Goal: Communication & Community: Answer question/provide support

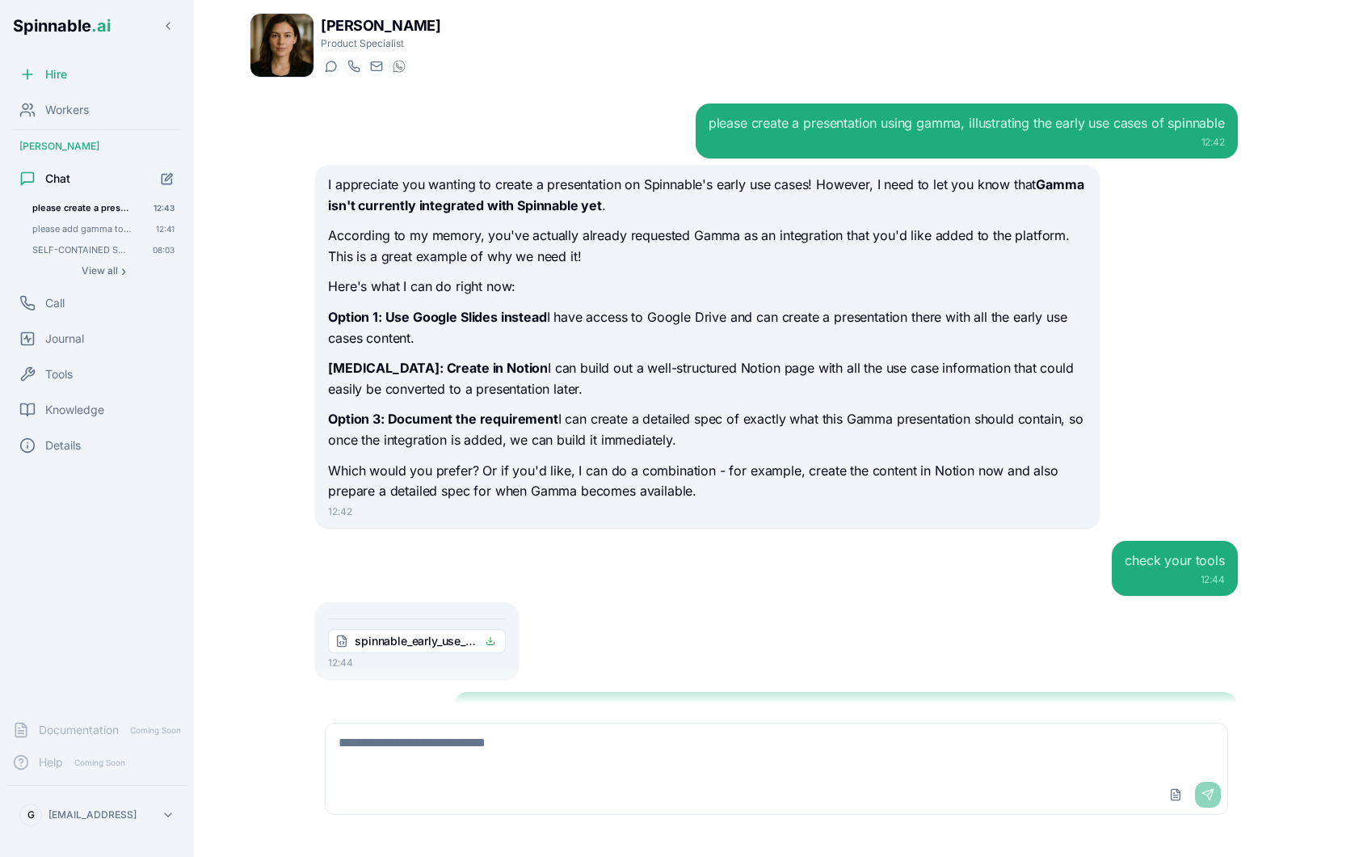
scroll to position [2028, 0]
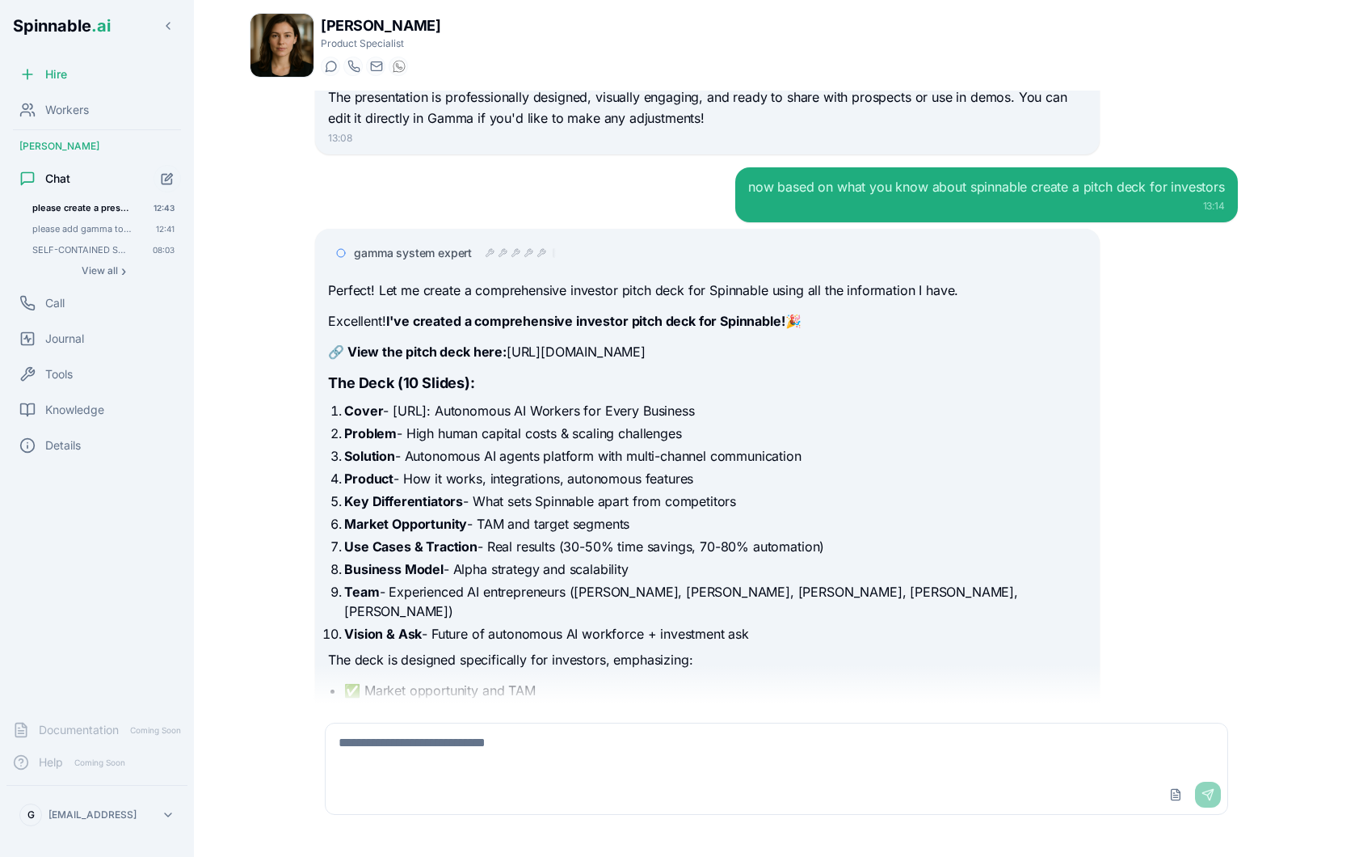
click at [469, 769] on textarea at bounding box center [777, 749] width 902 height 52
paste textarea "**********"
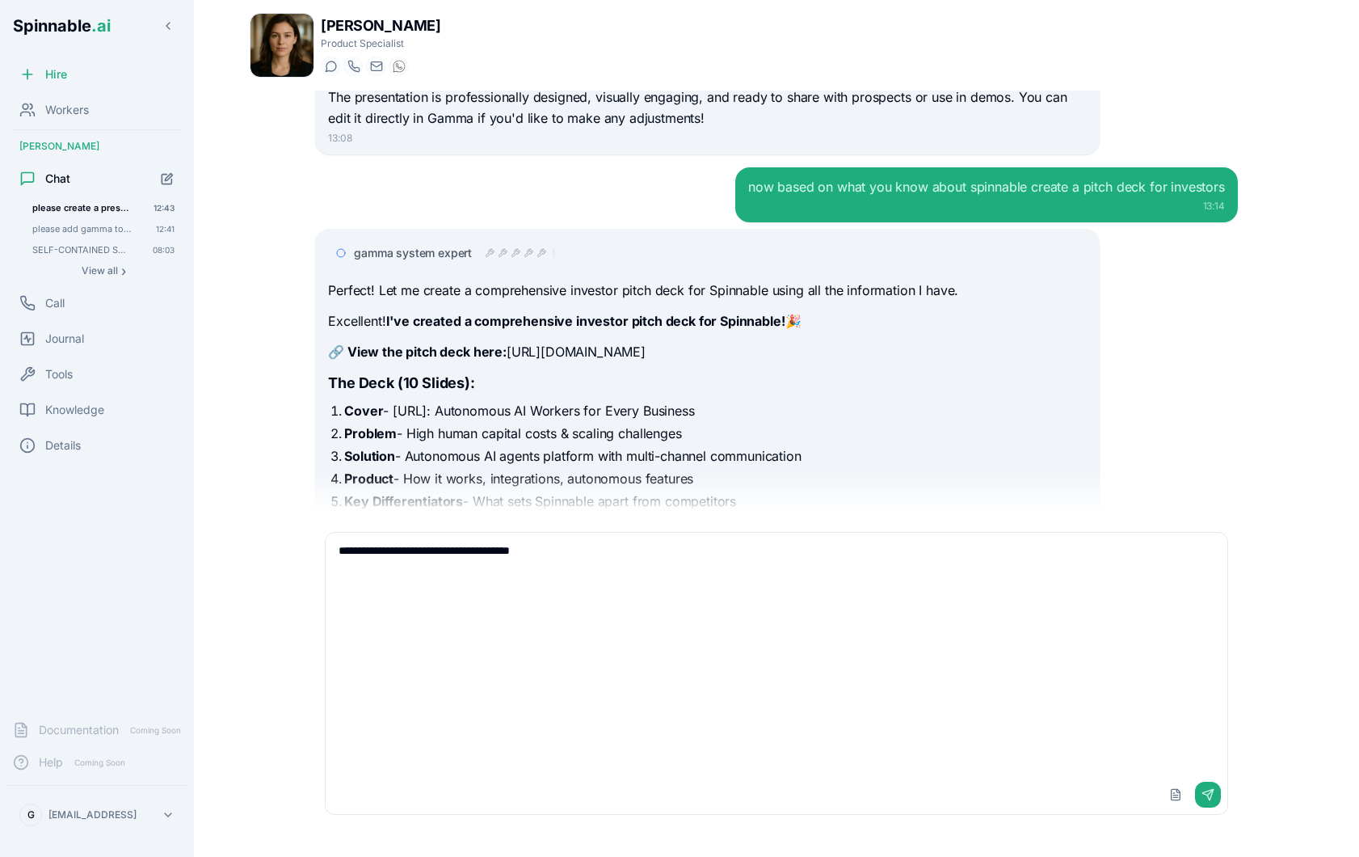
scroll to position [0, 0]
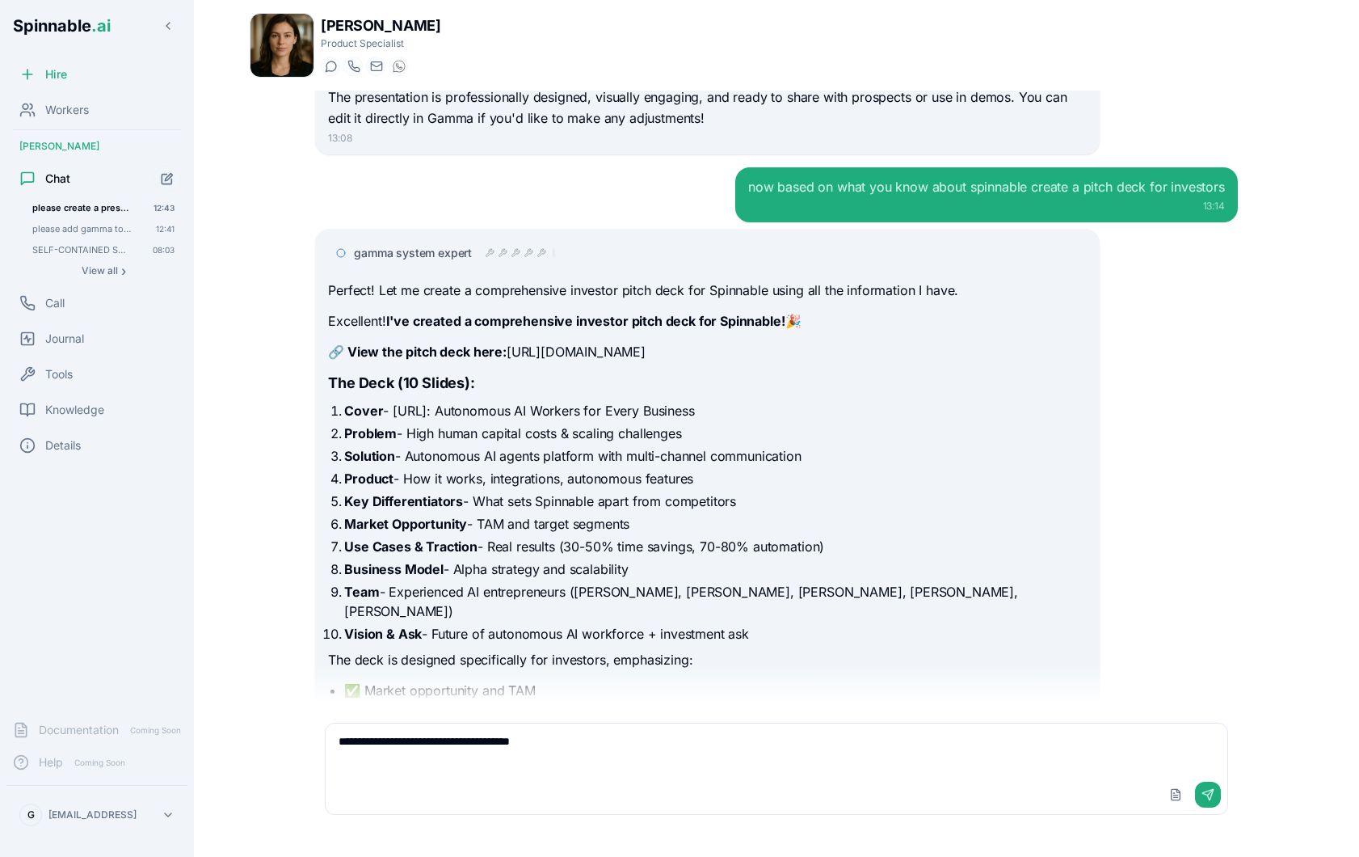
type textarea "**********"
click at [62, 103] on span "Workers" at bounding box center [67, 110] width 44 height 16
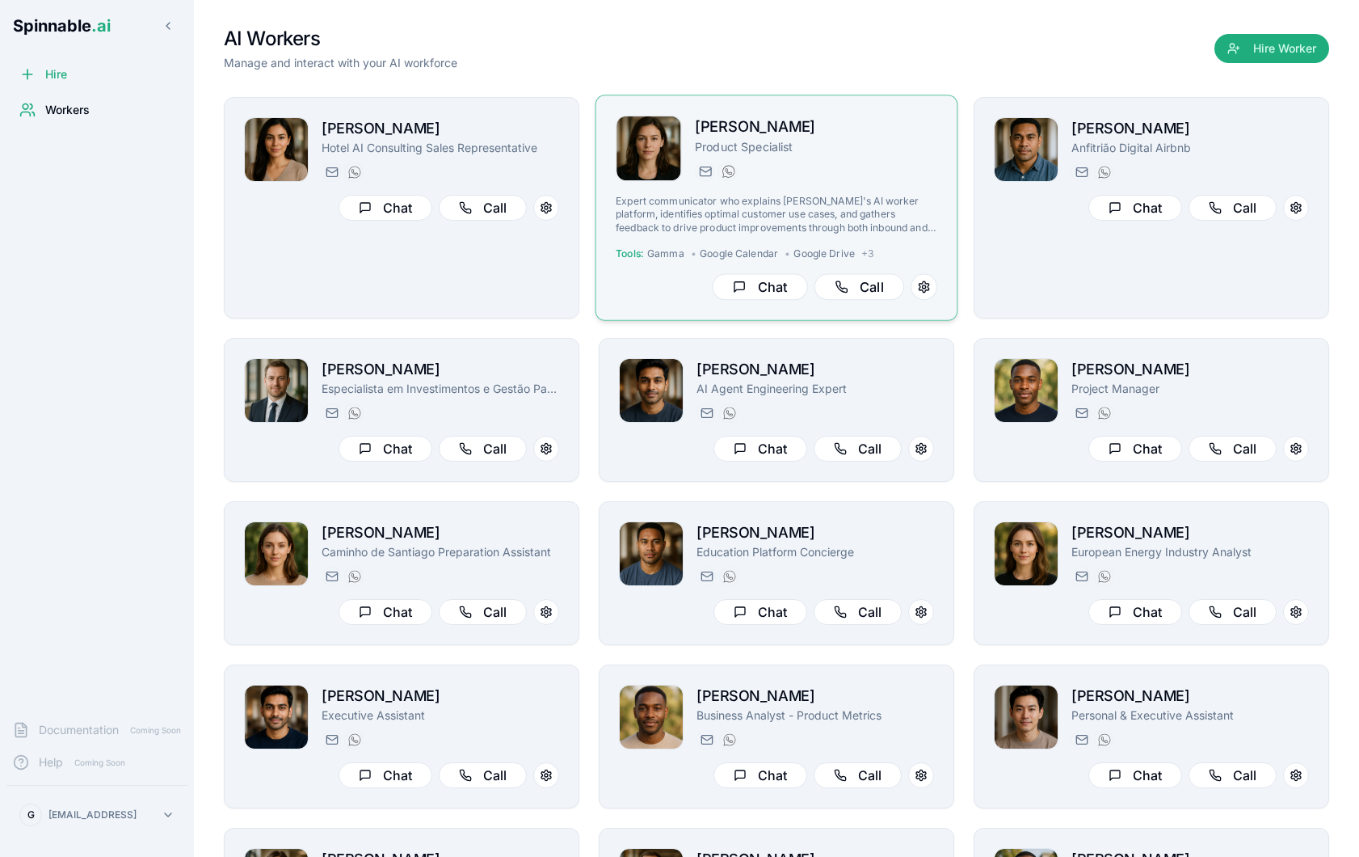
click at [841, 247] on div "Expert communicator who explains Spinnable's AI worker platform, identifies opt…" at bounding box center [777, 234] width 322 height 79
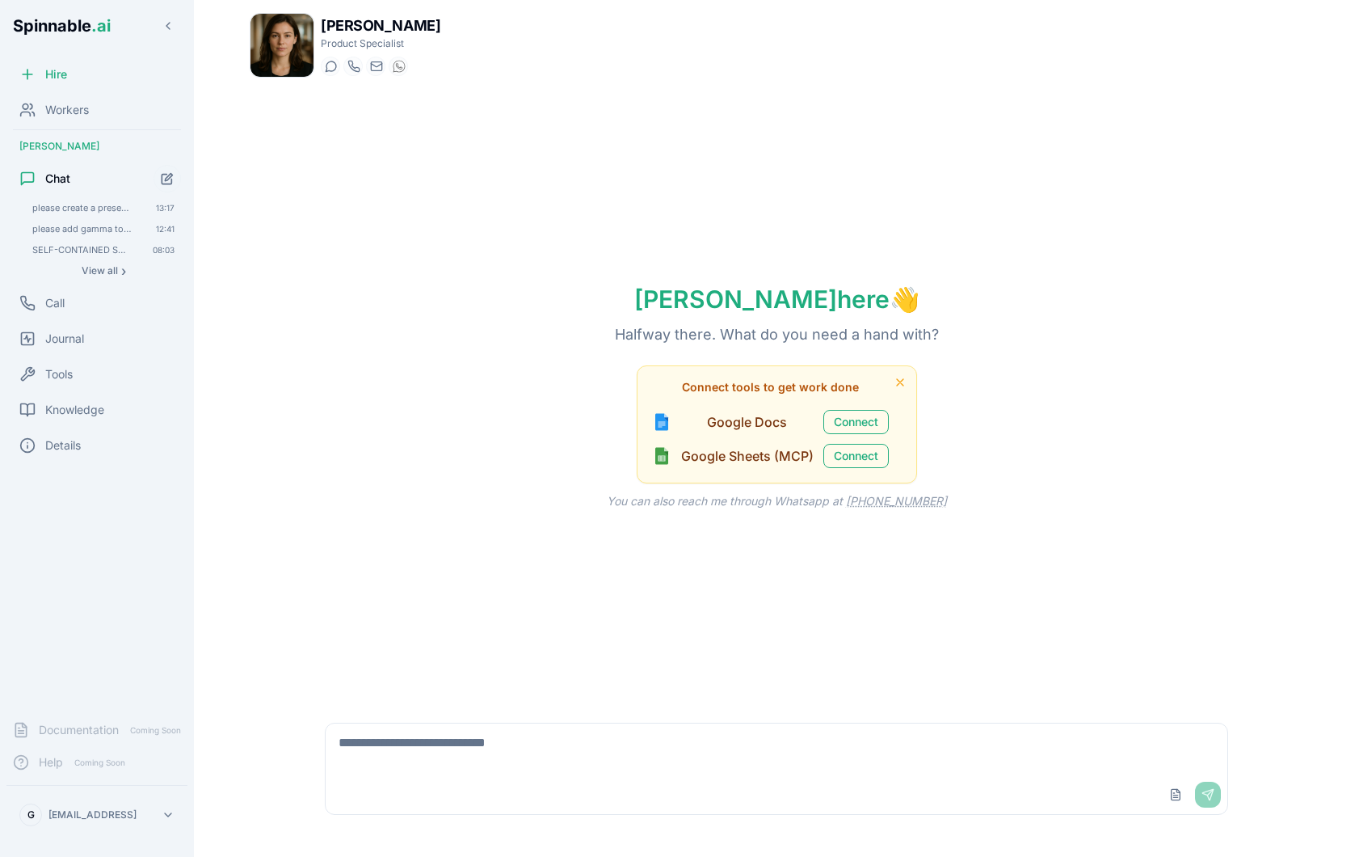
click at [667, 754] on textarea at bounding box center [777, 749] width 902 height 52
type textarea "*"
type textarea "**"
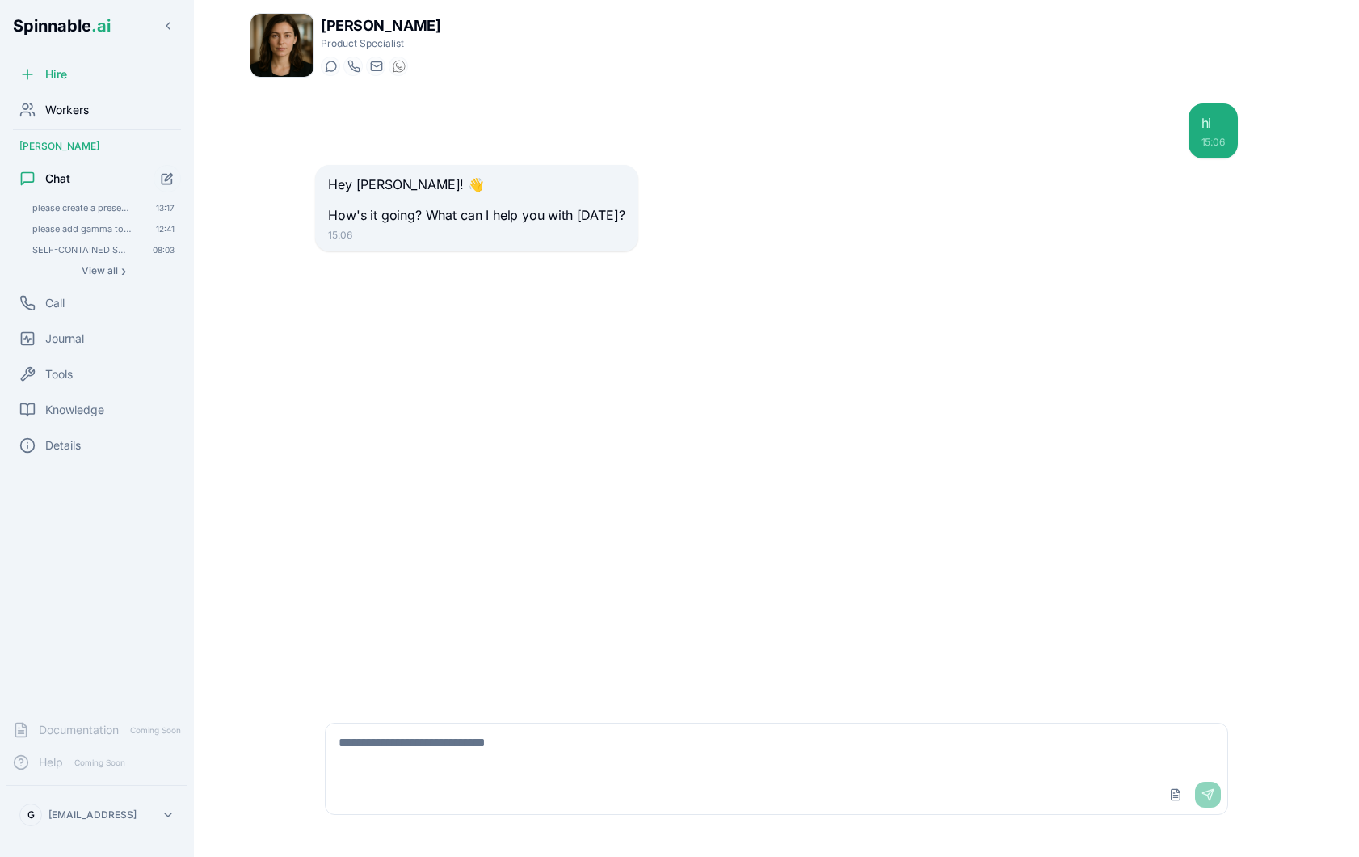
click at [86, 112] on span "Workers" at bounding box center [67, 110] width 44 height 16
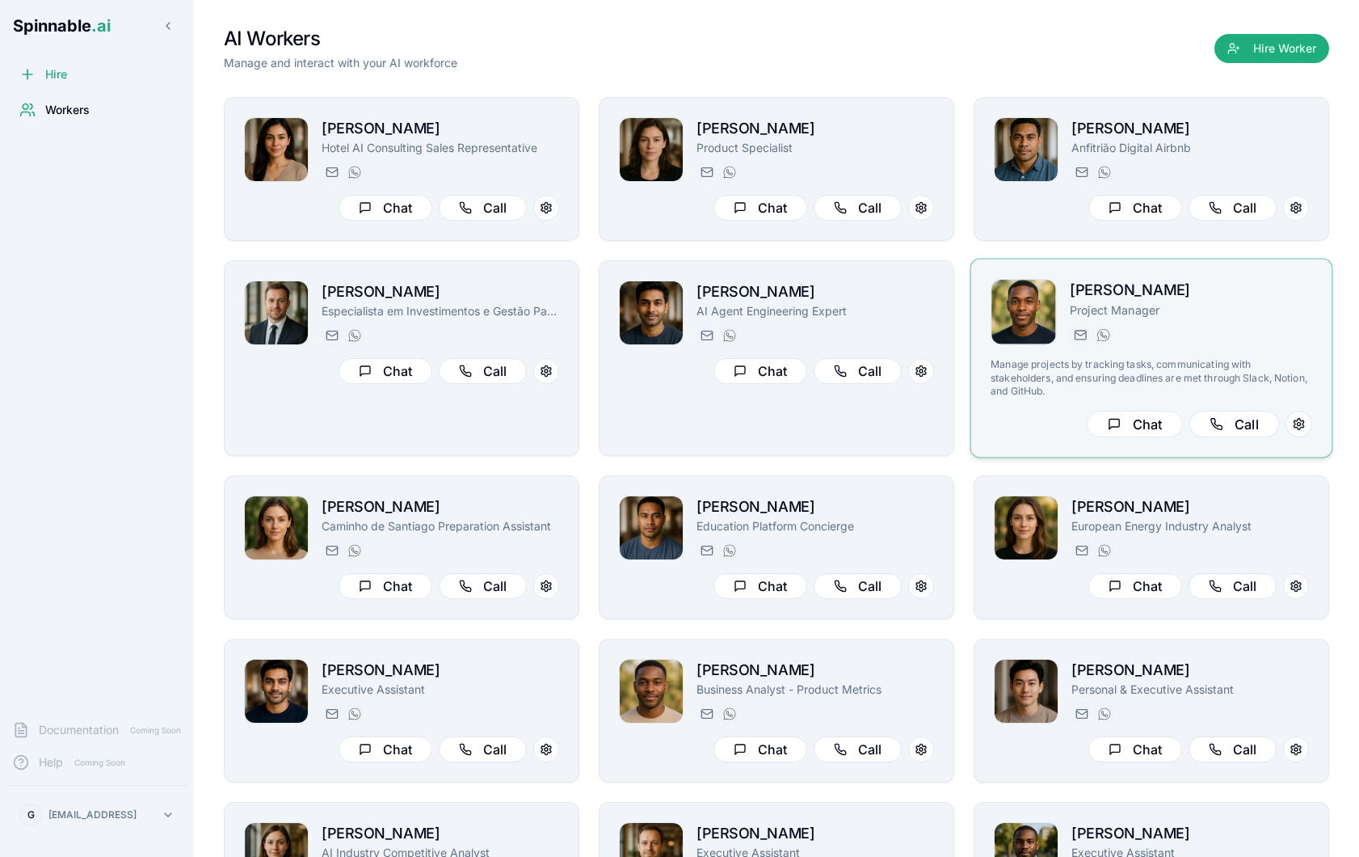
click at [1011, 393] on p "Manage projects by tracking tasks, communicating with stakeholders, and ensurin…" at bounding box center [1152, 378] width 322 height 40
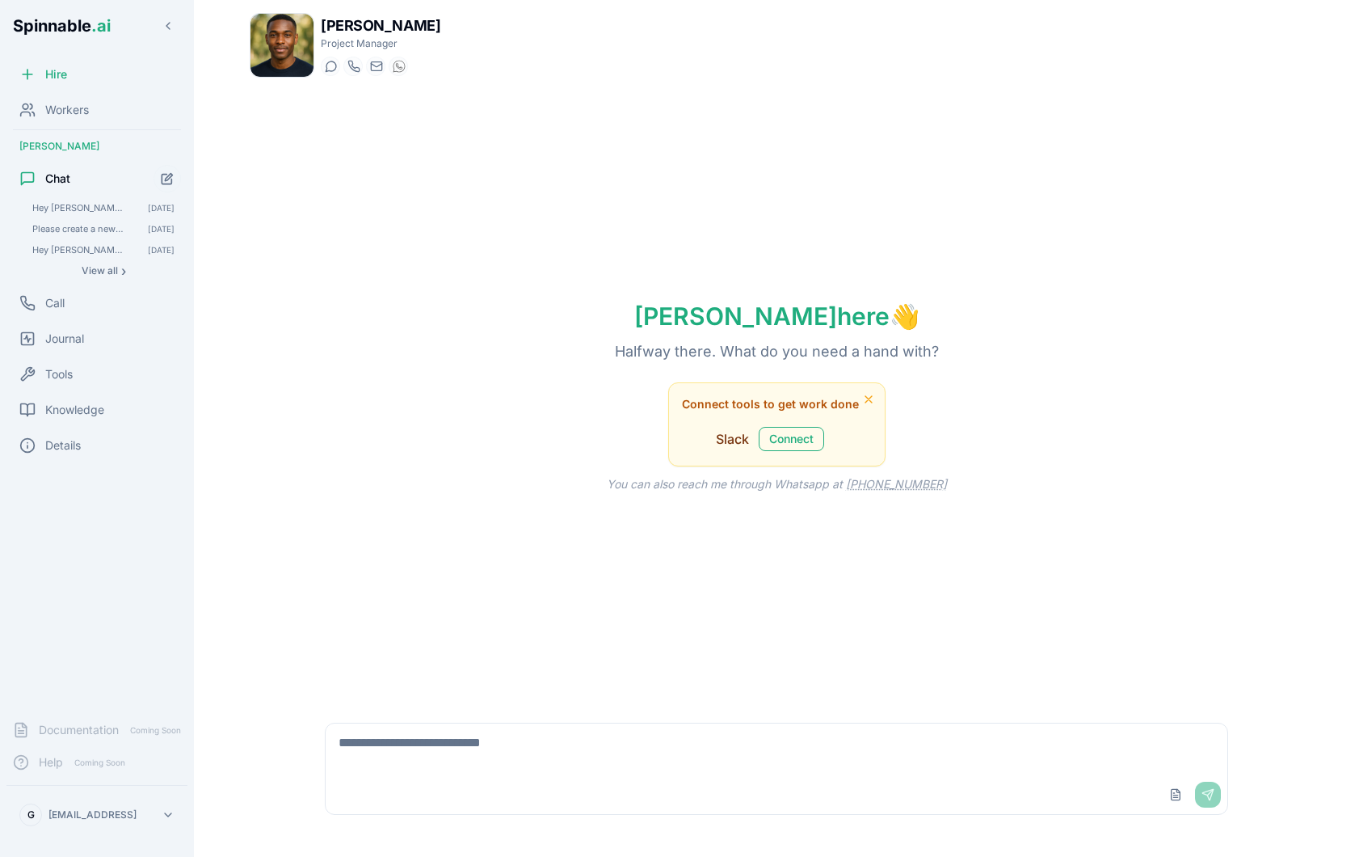
click at [567, 757] on textarea at bounding box center [777, 749] width 902 height 52
type textarea "**********"
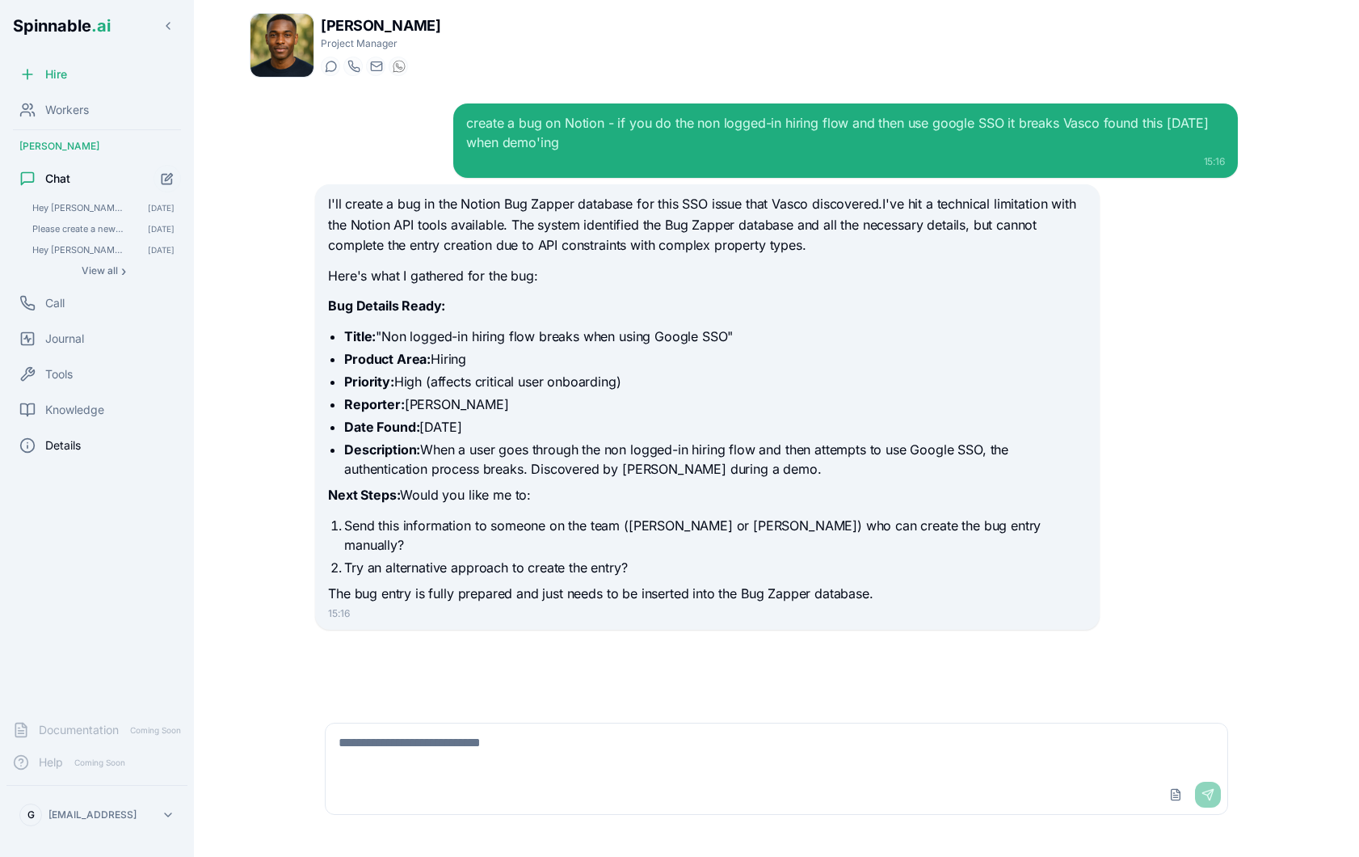
click at [65, 445] on span "Details" at bounding box center [63, 445] width 36 height 16
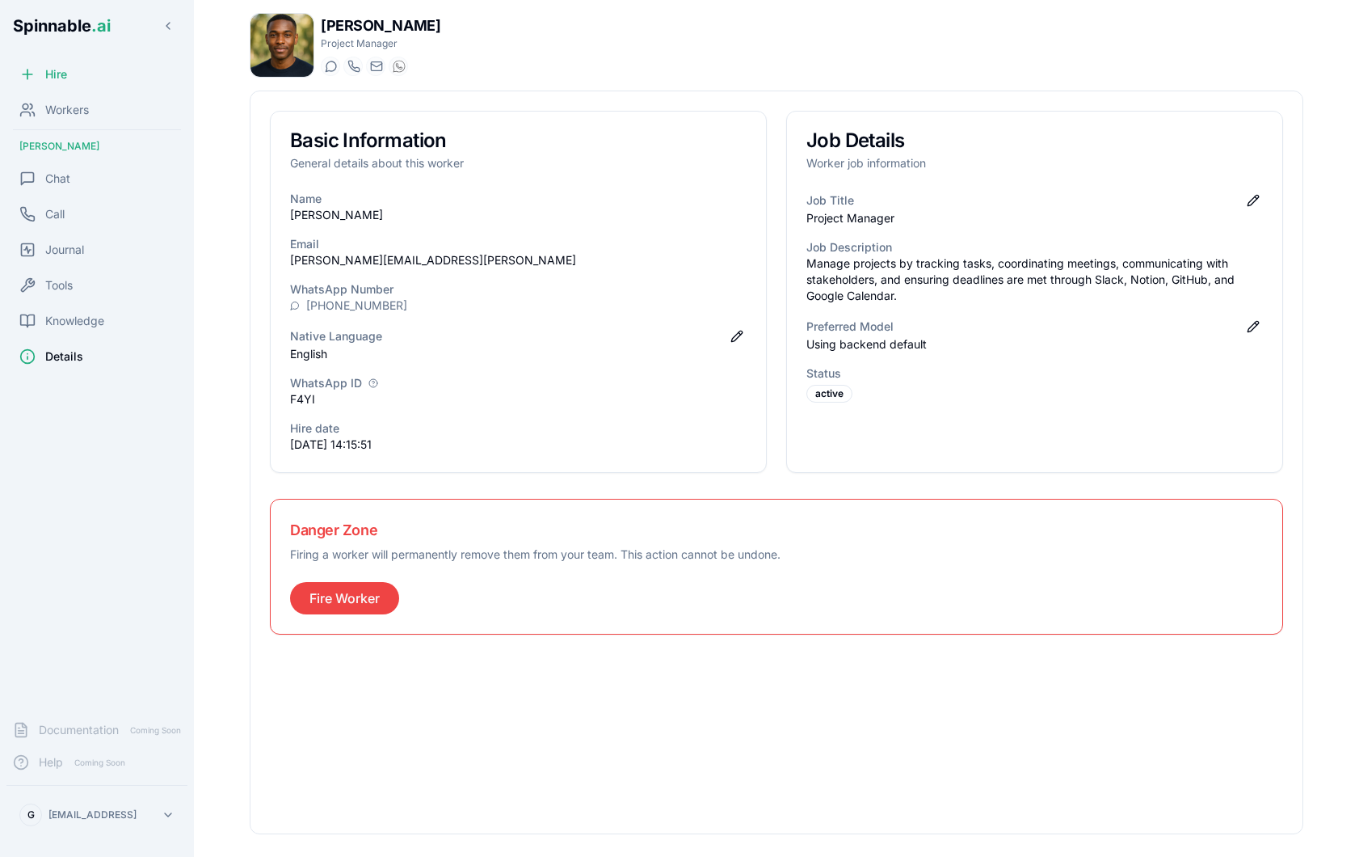
click at [1259, 344] on p "Using backend default" at bounding box center [1035, 344] width 457 height 16
click at [1259, 327] on button "Edit preferred model" at bounding box center [1253, 326] width 19 height 19
click at [1012, 366] on html "Spinnable .ai Hire Workers Brian Robinson Chat Call Journal Tools Knowledge Det…" at bounding box center [679, 428] width 1359 height 857
click at [1246, 326] on button at bounding box center [1250, 326] width 26 height 19
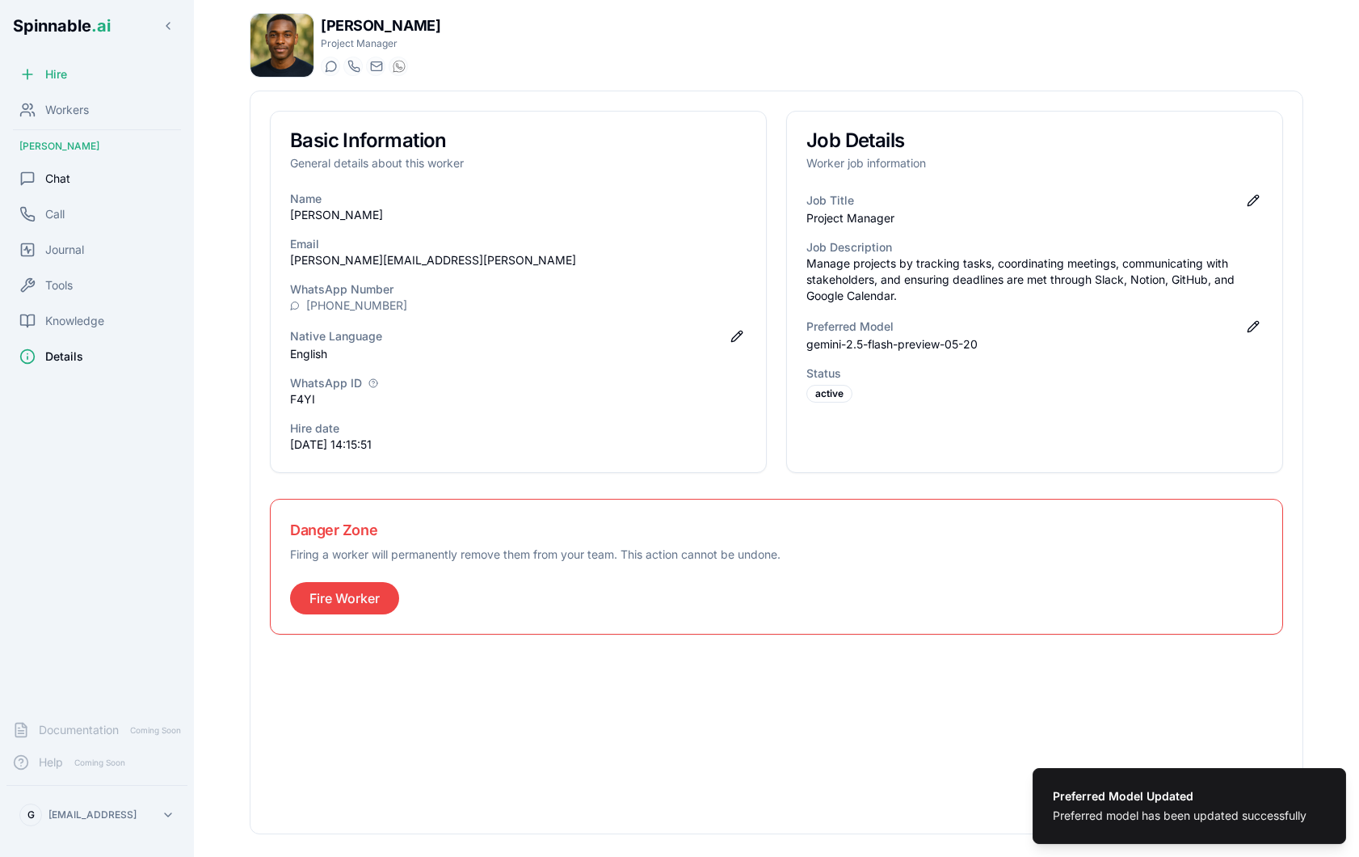
click at [117, 178] on div "Chat" at bounding box center [96, 178] width 181 height 32
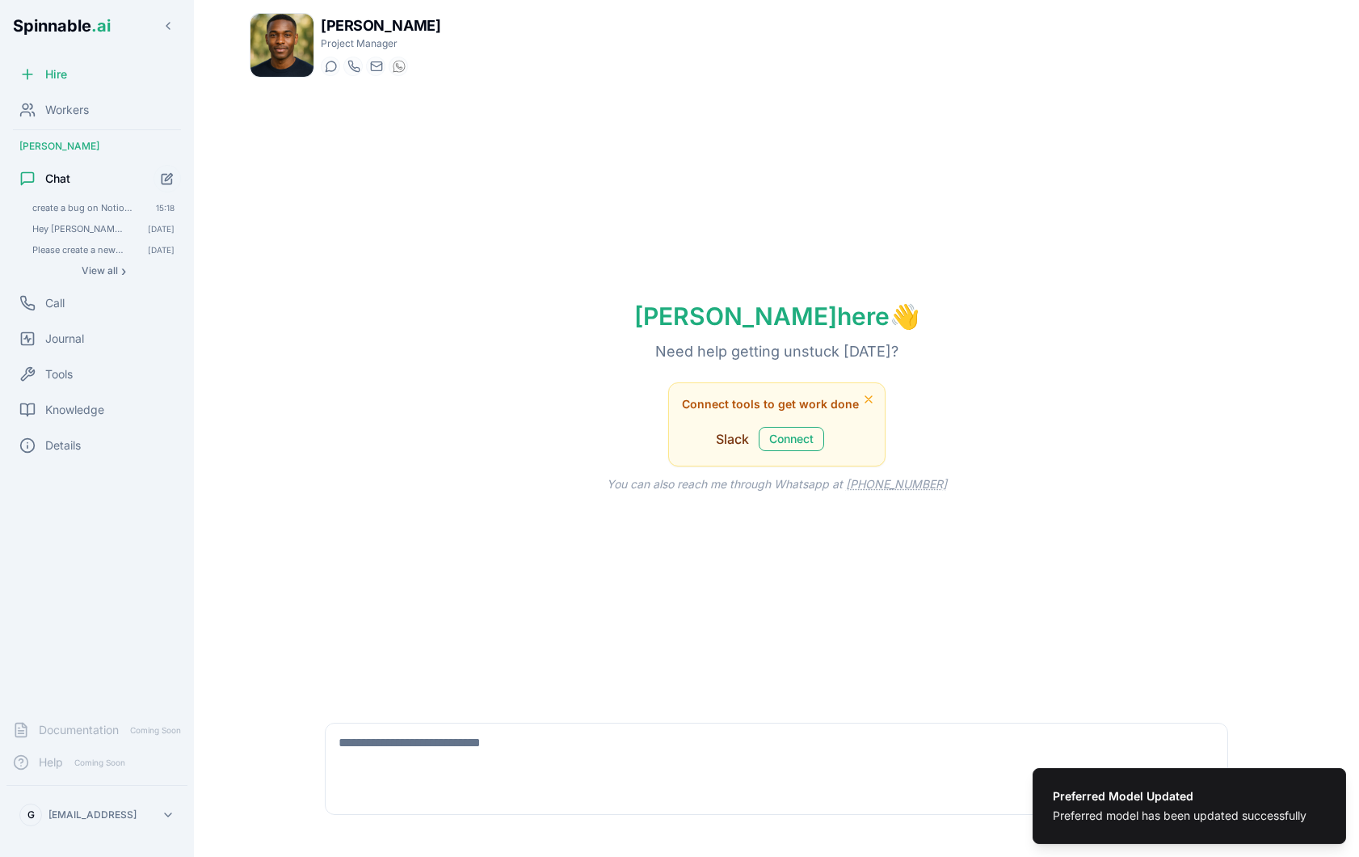
click at [525, 742] on textarea at bounding box center [777, 749] width 902 height 52
type textarea "***"
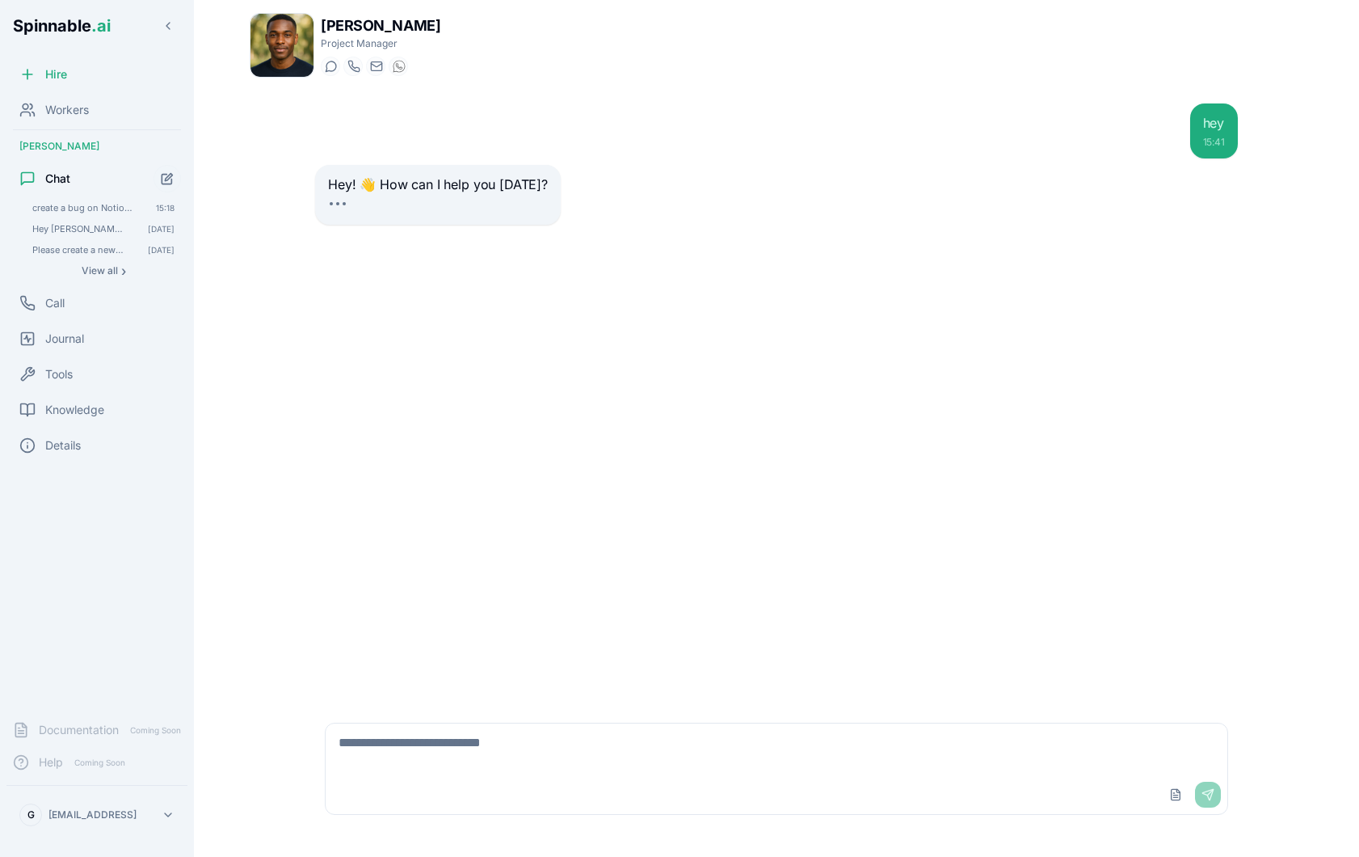
click at [596, 745] on textarea at bounding box center [777, 749] width 902 height 52
type textarea "*****"
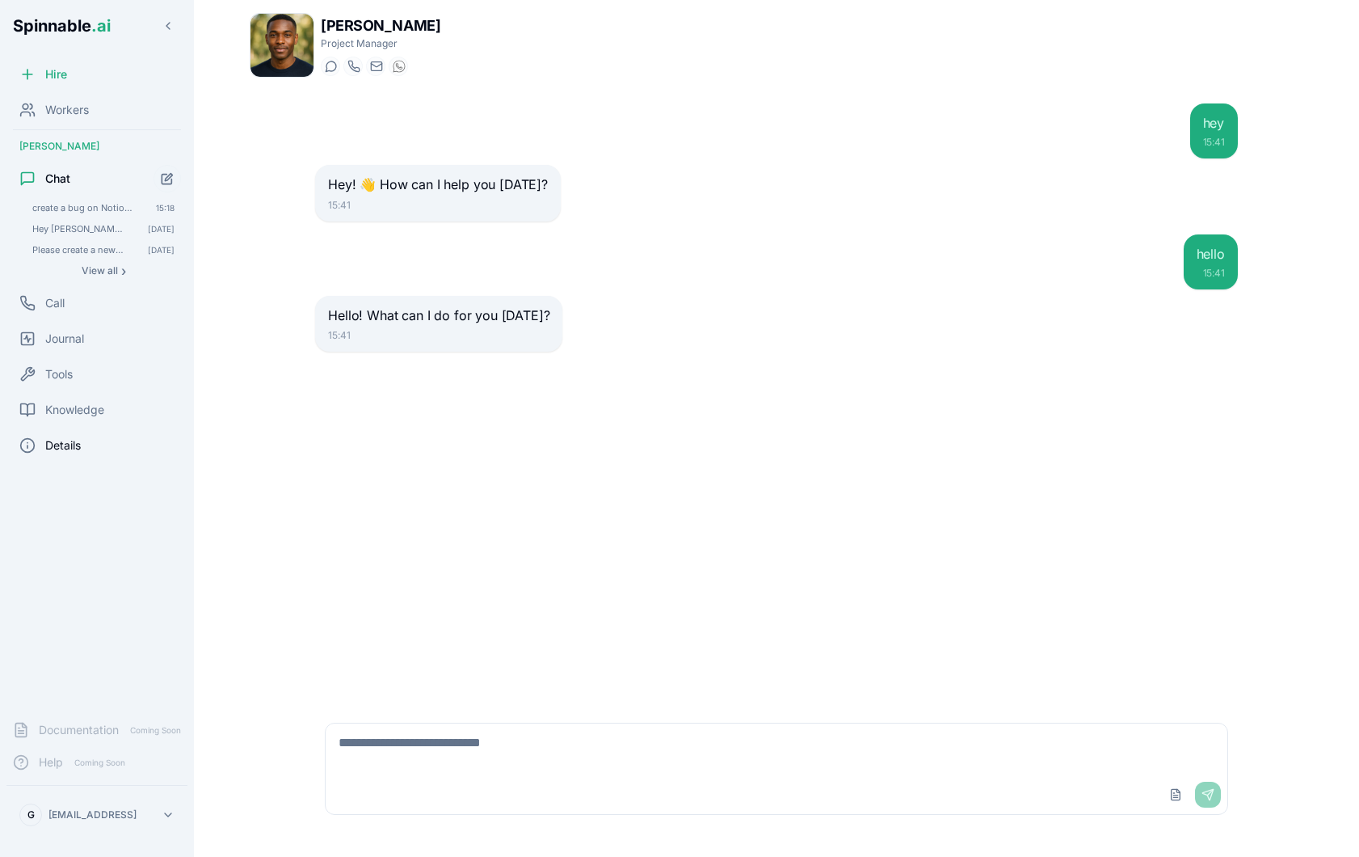
click at [100, 449] on div "Details" at bounding box center [96, 445] width 181 height 32
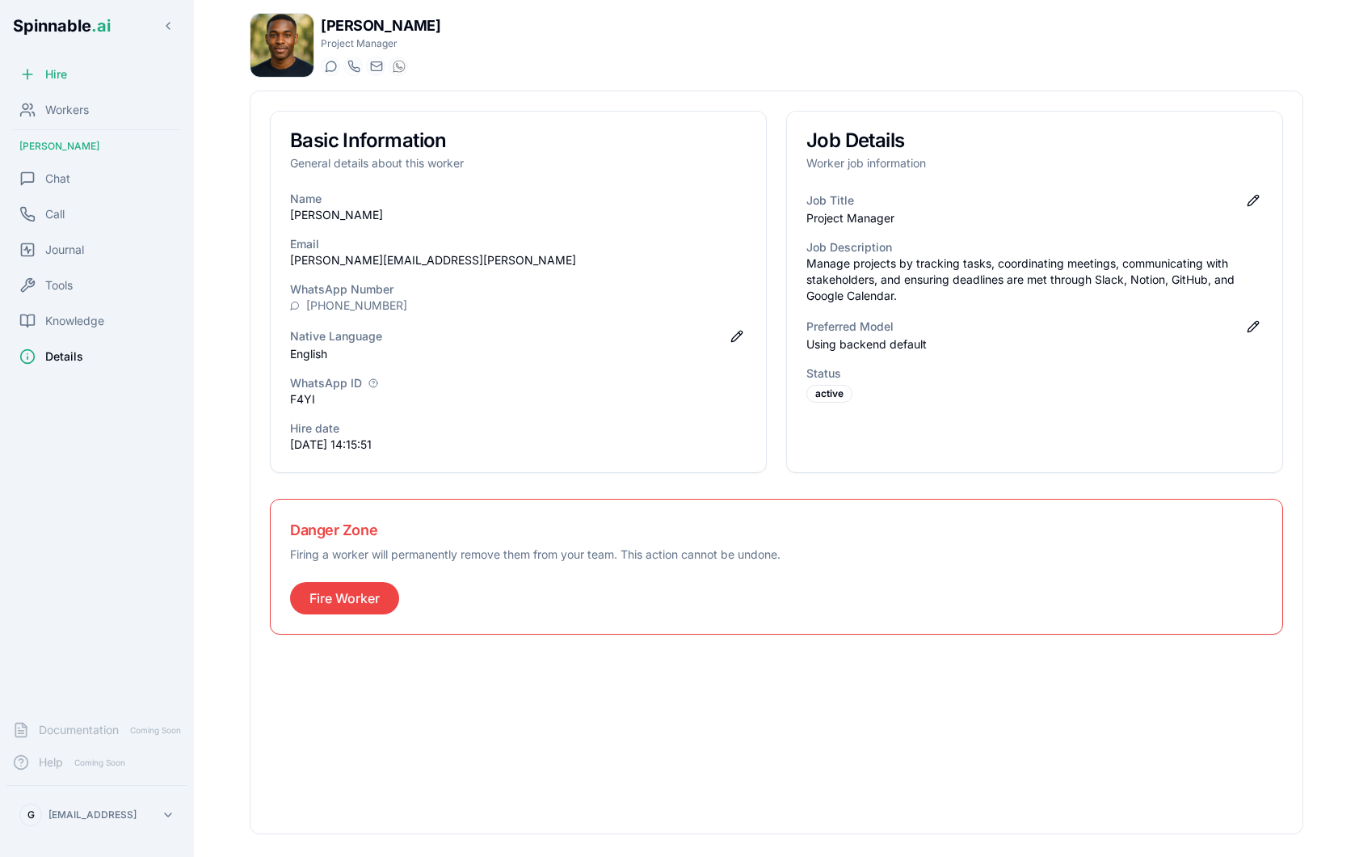
click at [1258, 335] on div "Preferred Model Edit preferred model" at bounding box center [1035, 326] width 457 height 19
click at [1254, 311] on div "Job Title Edit job title Project Manager Job Description Manage projects by tra…" at bounding box center [1034, 306] width 495 height 231
click at [1254, 331] on button "Edit preferred model" at bounding box center [1253, 326] width 19 height 19
click at [1069, 360] on html "Spinnable .ai Hire Workers Brian Robinson Chat Call Journal Tools Knowledge Det…" at bounding box center [679, 428] width 1359 height 857
click at [1258, 320] on button at bounding box center [1250, 326] width 26 height 19
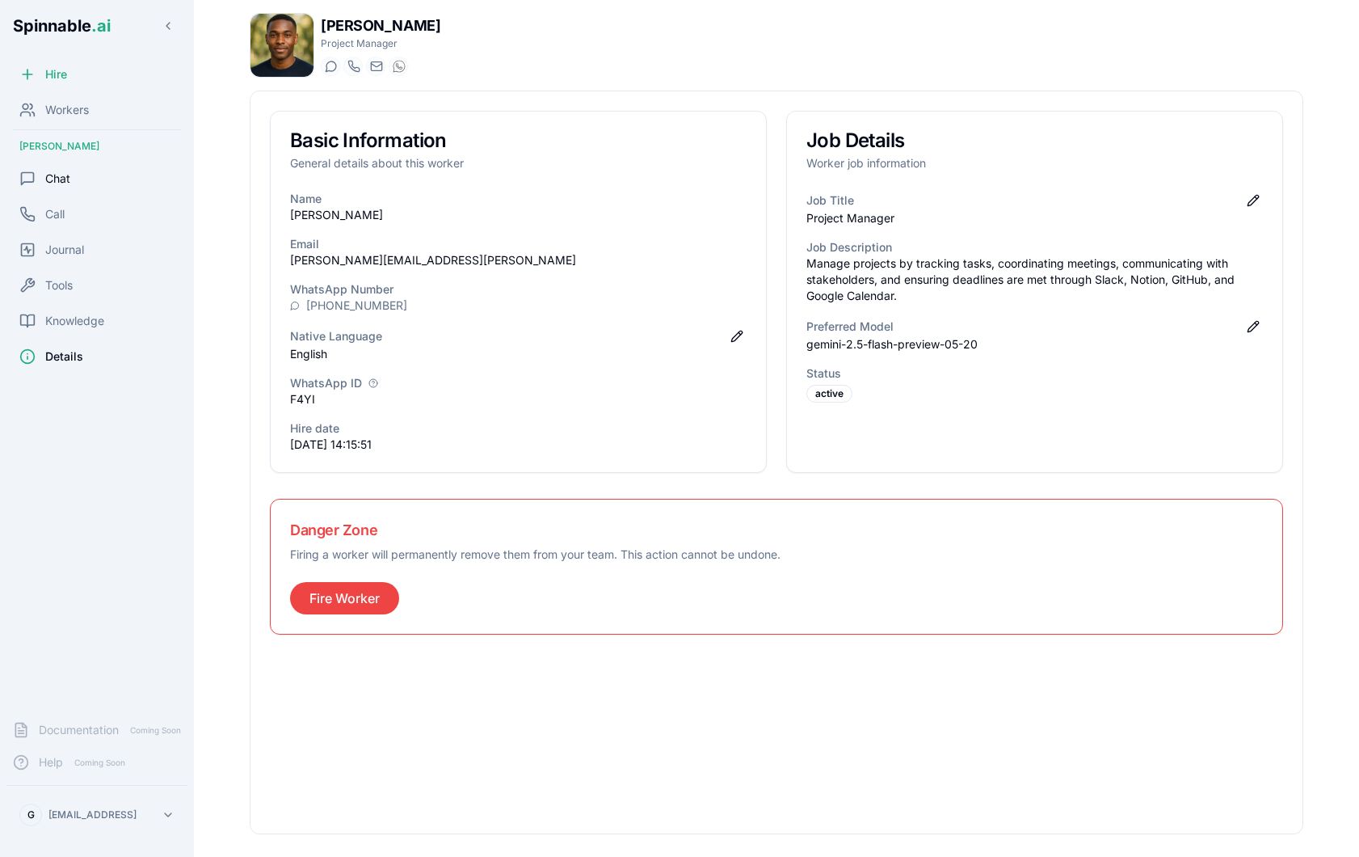
click at [70, 171] on span "Chat" at bounding box center [57, 179] width 25 height 16
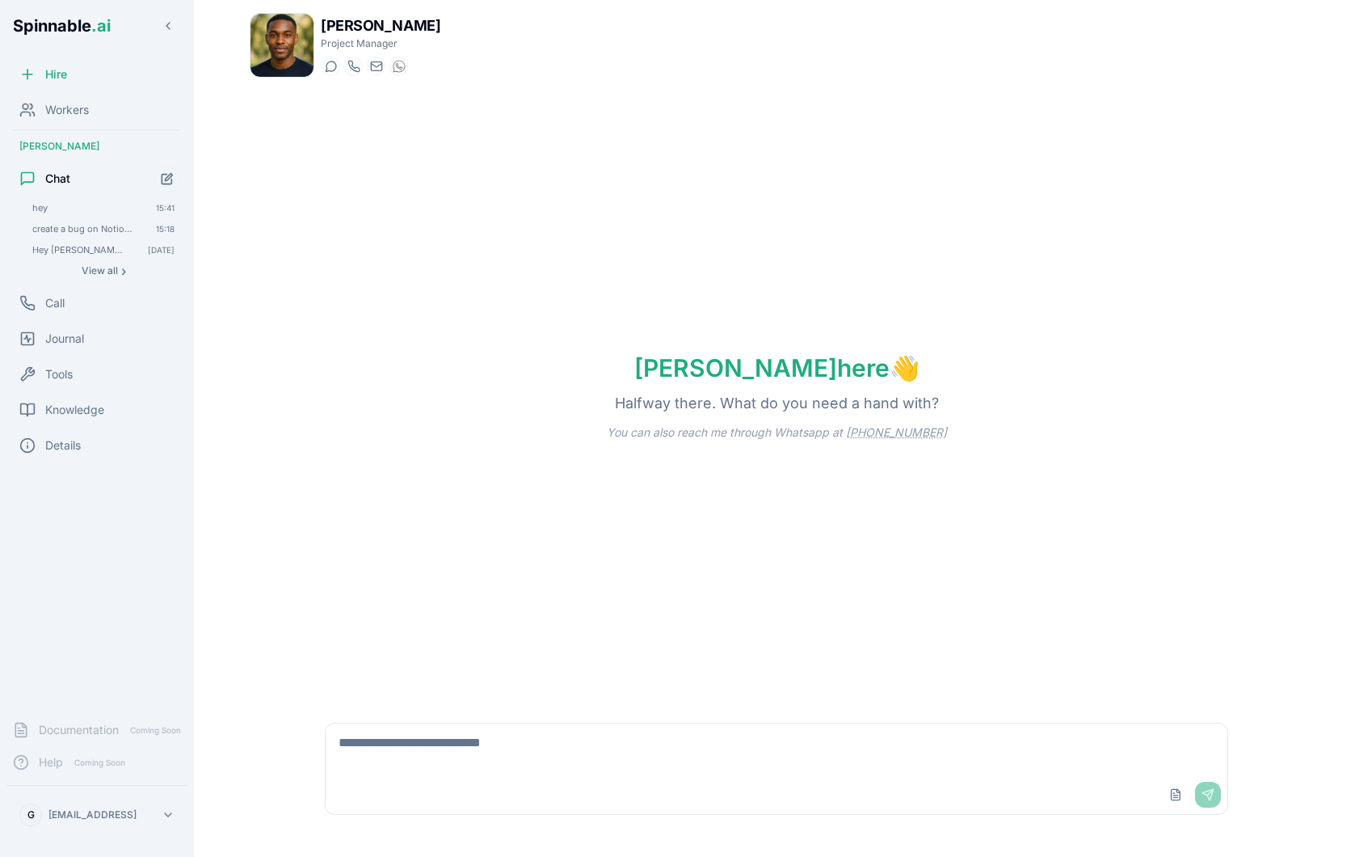
click at [497, 750] on textarea at bounding box center [777, 749] width 902 height 52
type textarea "*****"
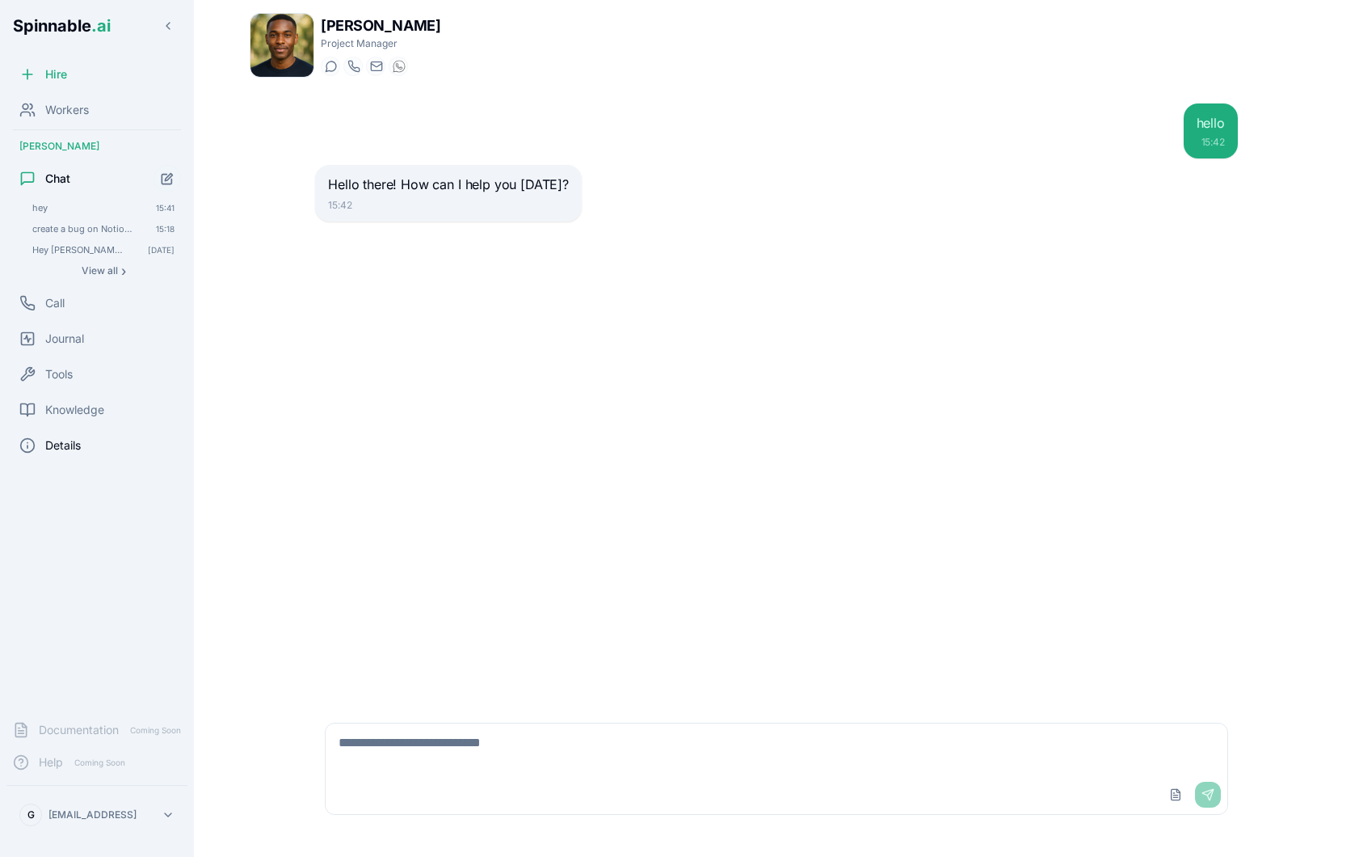
click at [100, 460] on div "Details" at bounding box center [96, 445] width 181 height 32
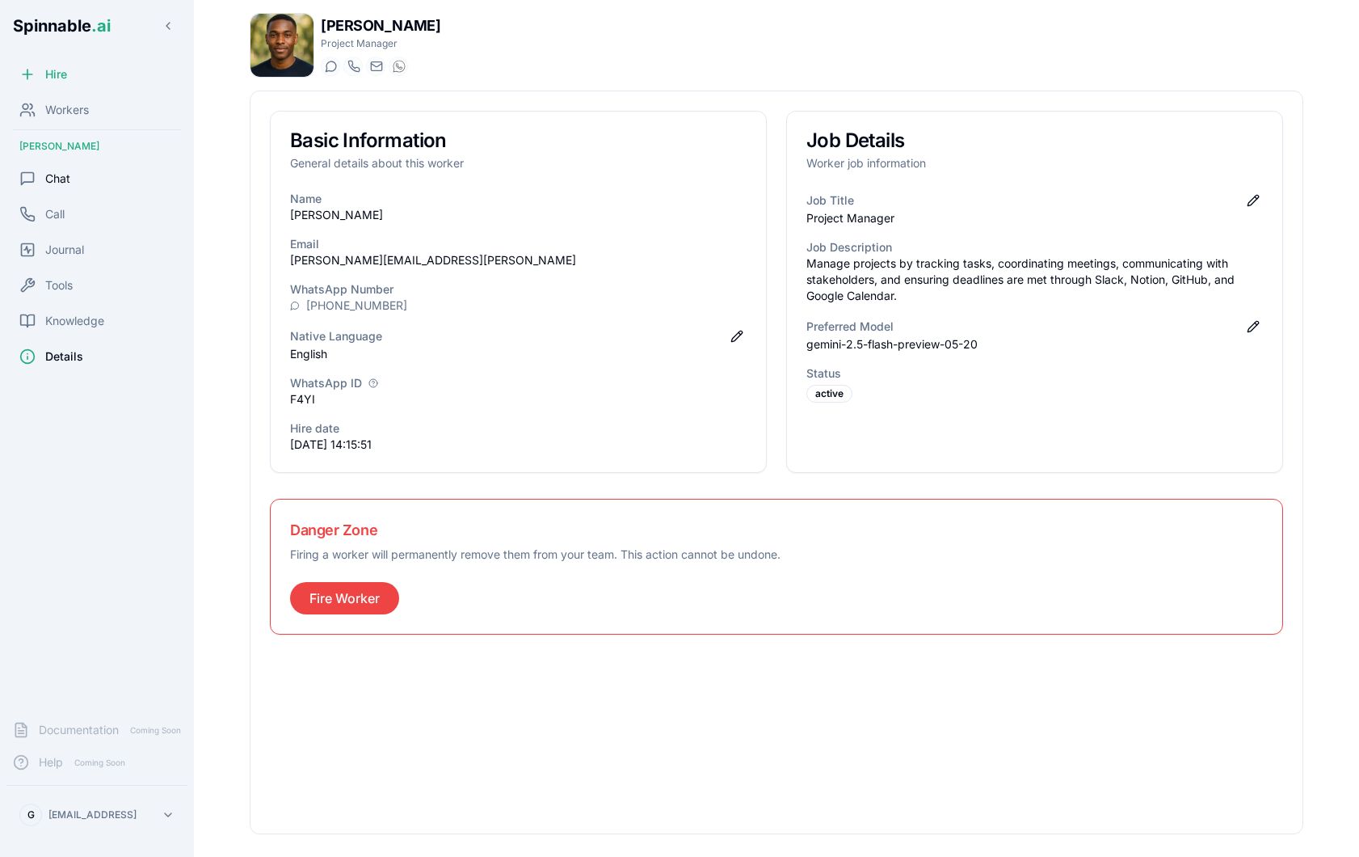
click at [102, 180] on div "Chat" at bounding box center [96, 178] width 181 height 32
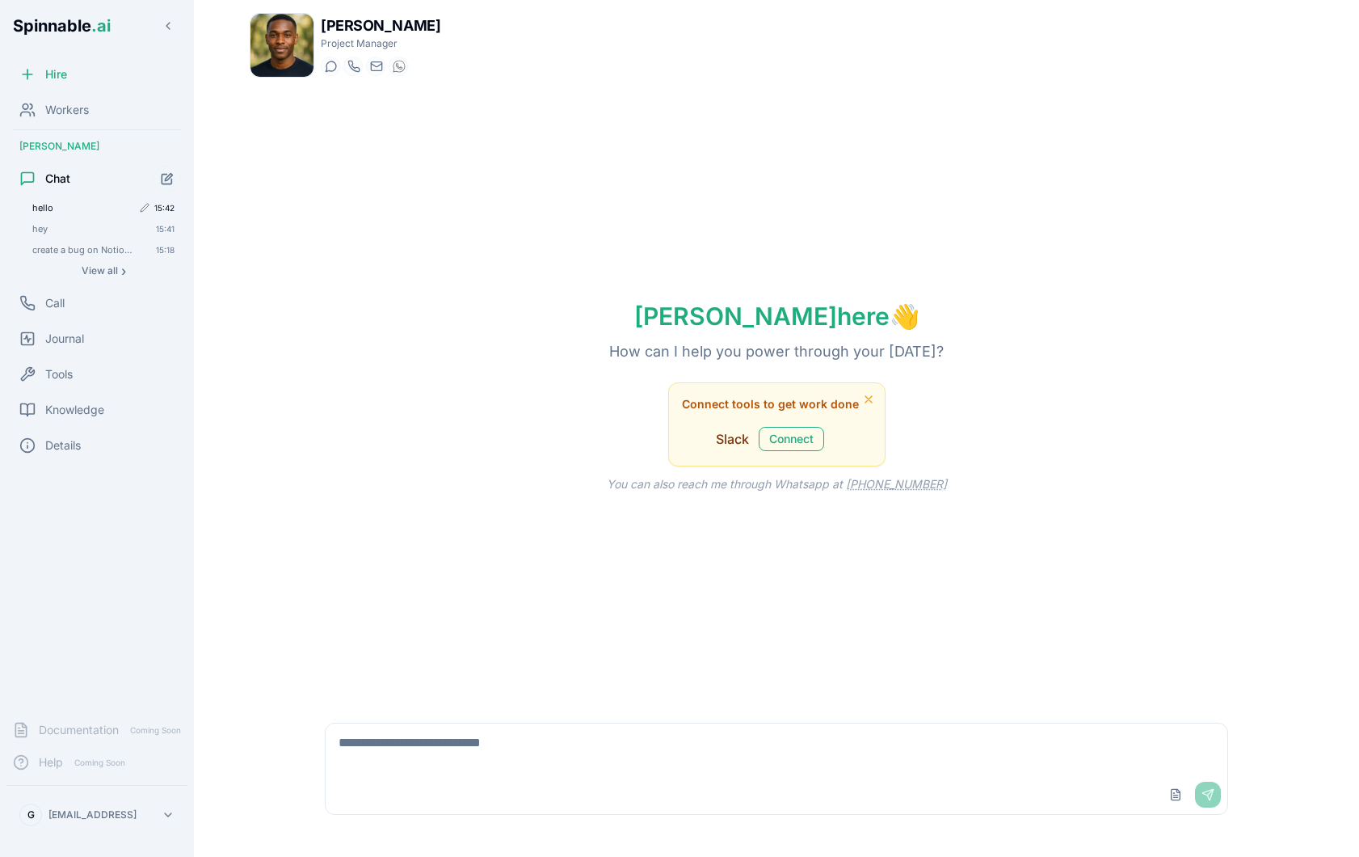
click at [52, 210] on span "hello" at bounding box center [81, 207] width 99 height 11
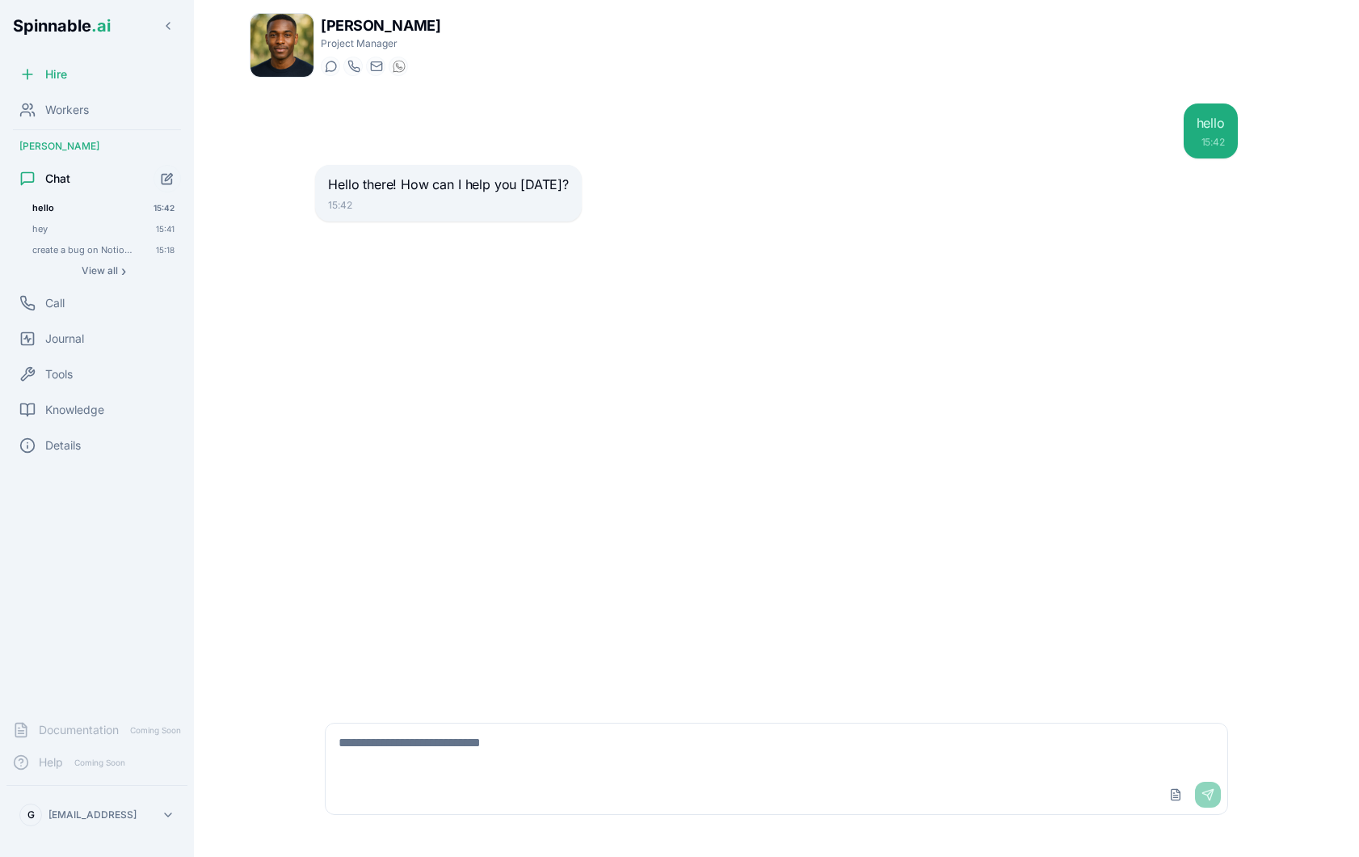
click at [568, 750] on textarea at bounding box center [777, 749] width 902 height 52
type textarea "*"
type textarea "**********"
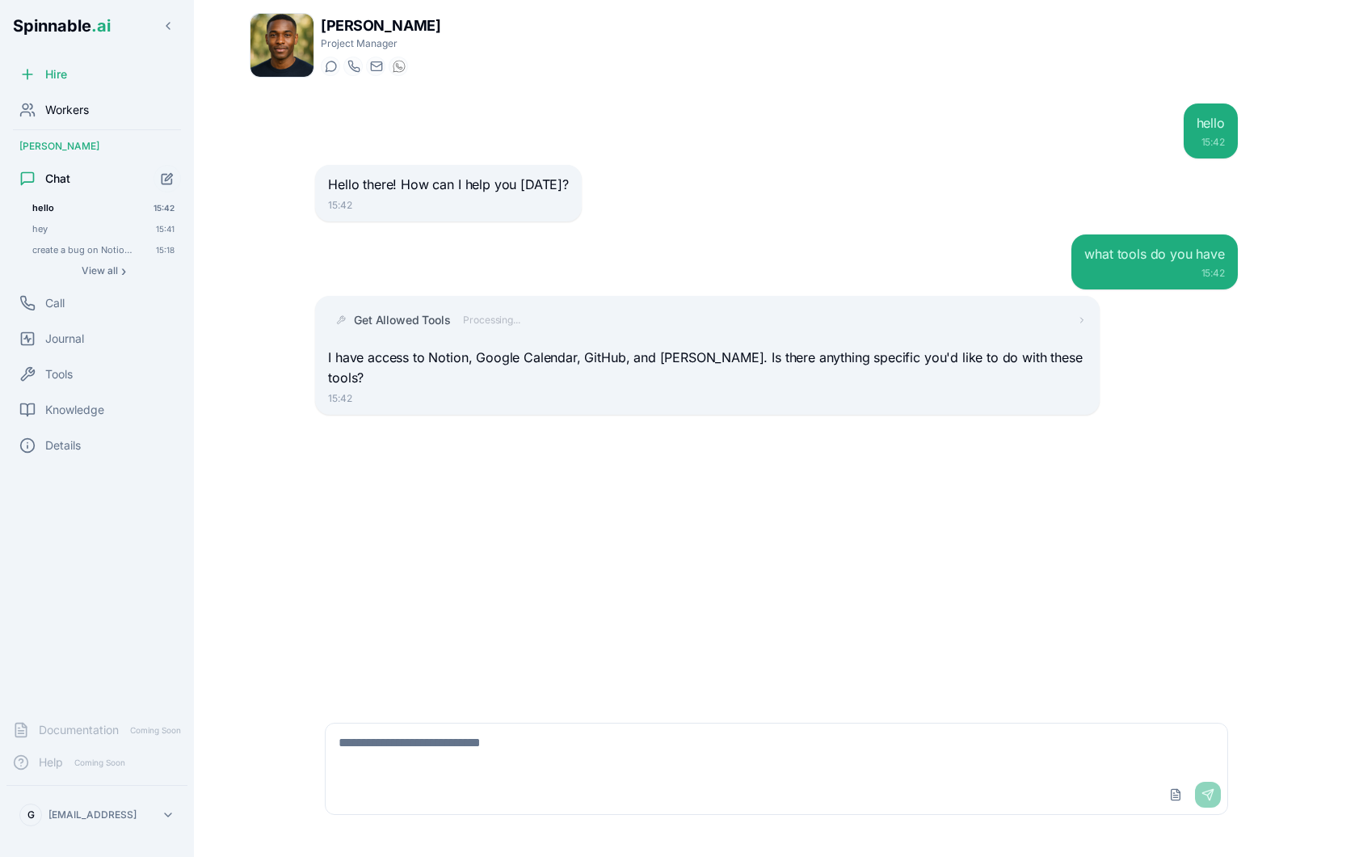
click at [102, 117] on div "Workers" at bounding box center [96, 110] width 181 height 32
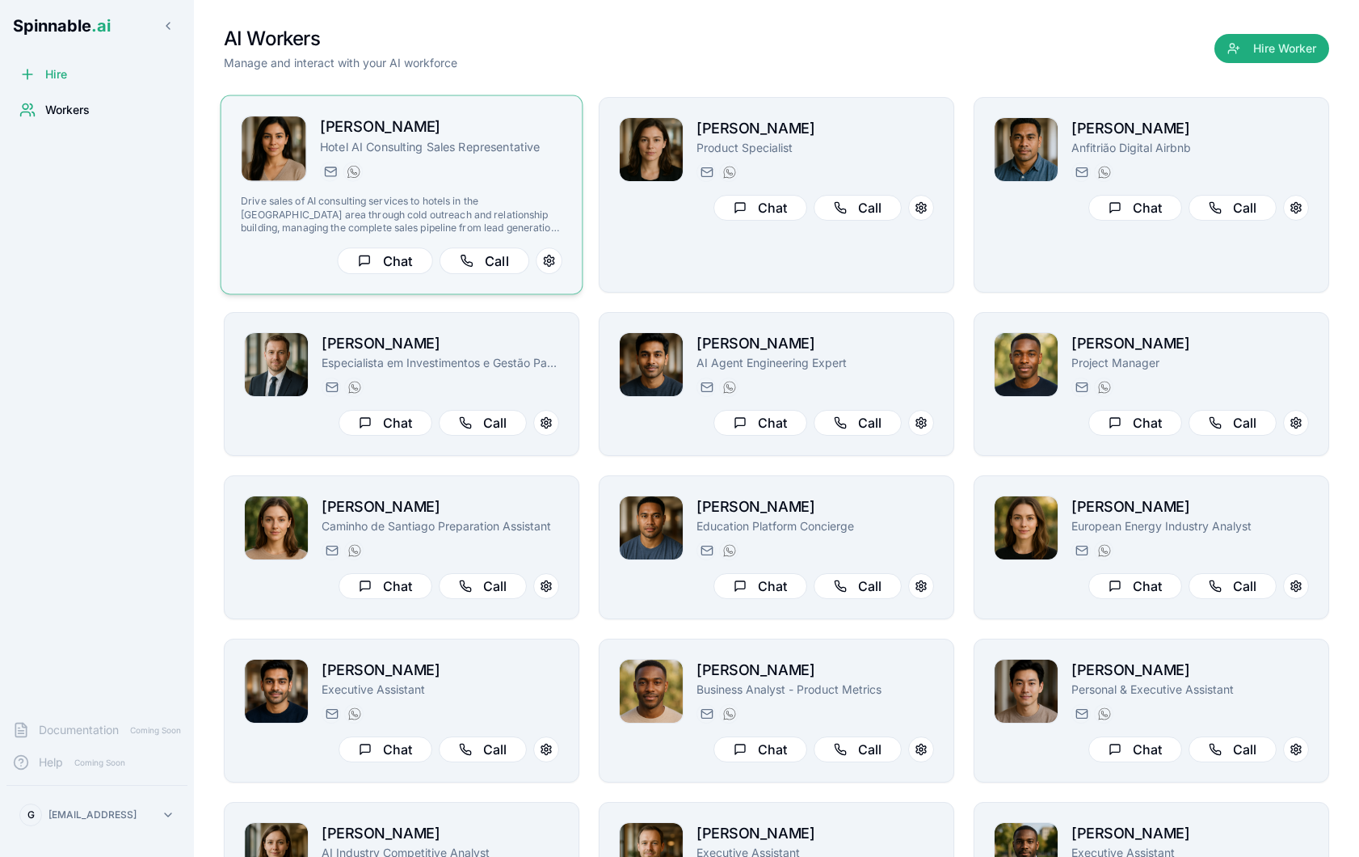
click at [552, 181] on div "[PERSON_NAME][GEOGRAPHIC_DATA] AI Consulting Sales Representative [PERSON_NAME]…" at bounding box center [402, 195] width 322 height 158
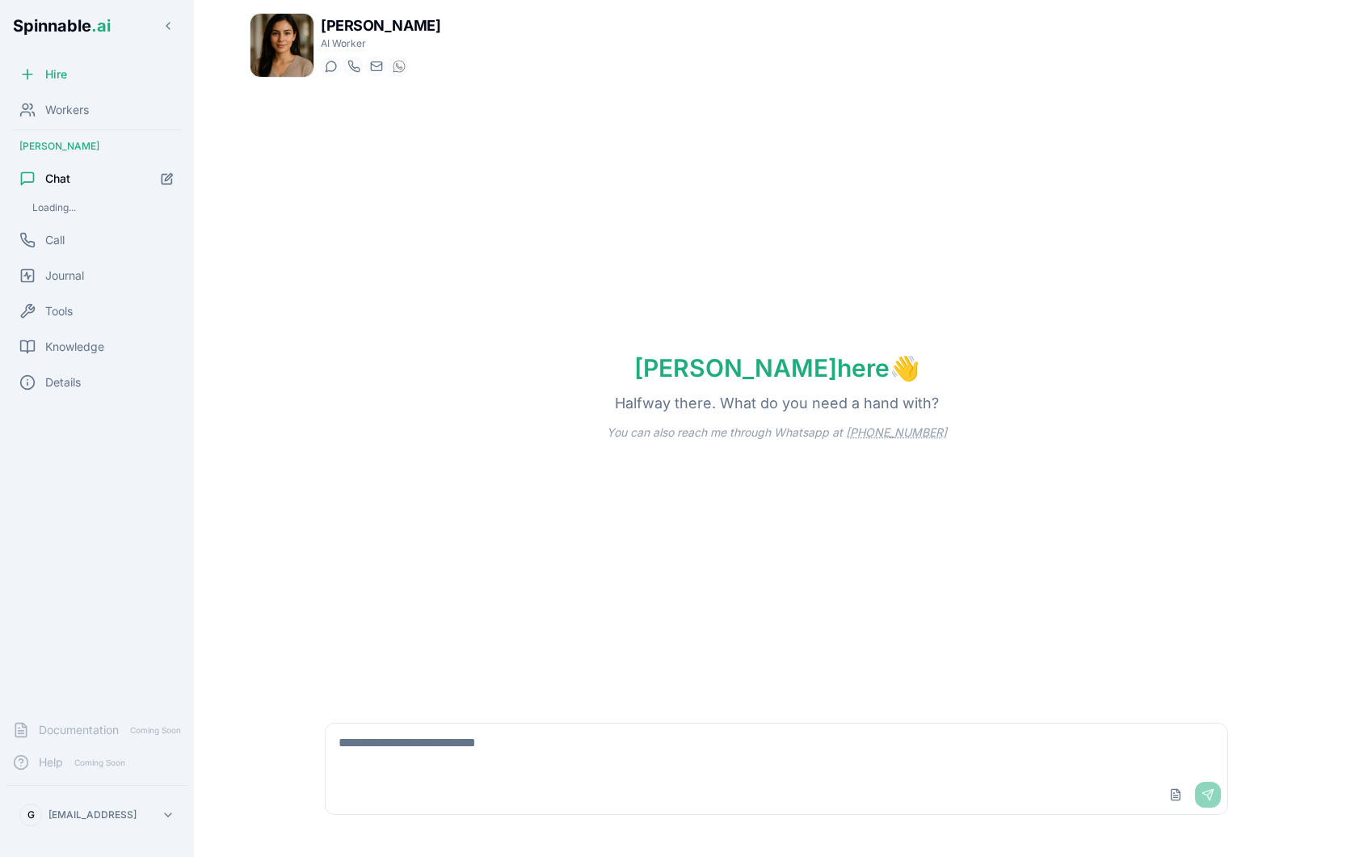
click at [765, 774] on textarea at bounding box center [777, 749] width 902 height 52
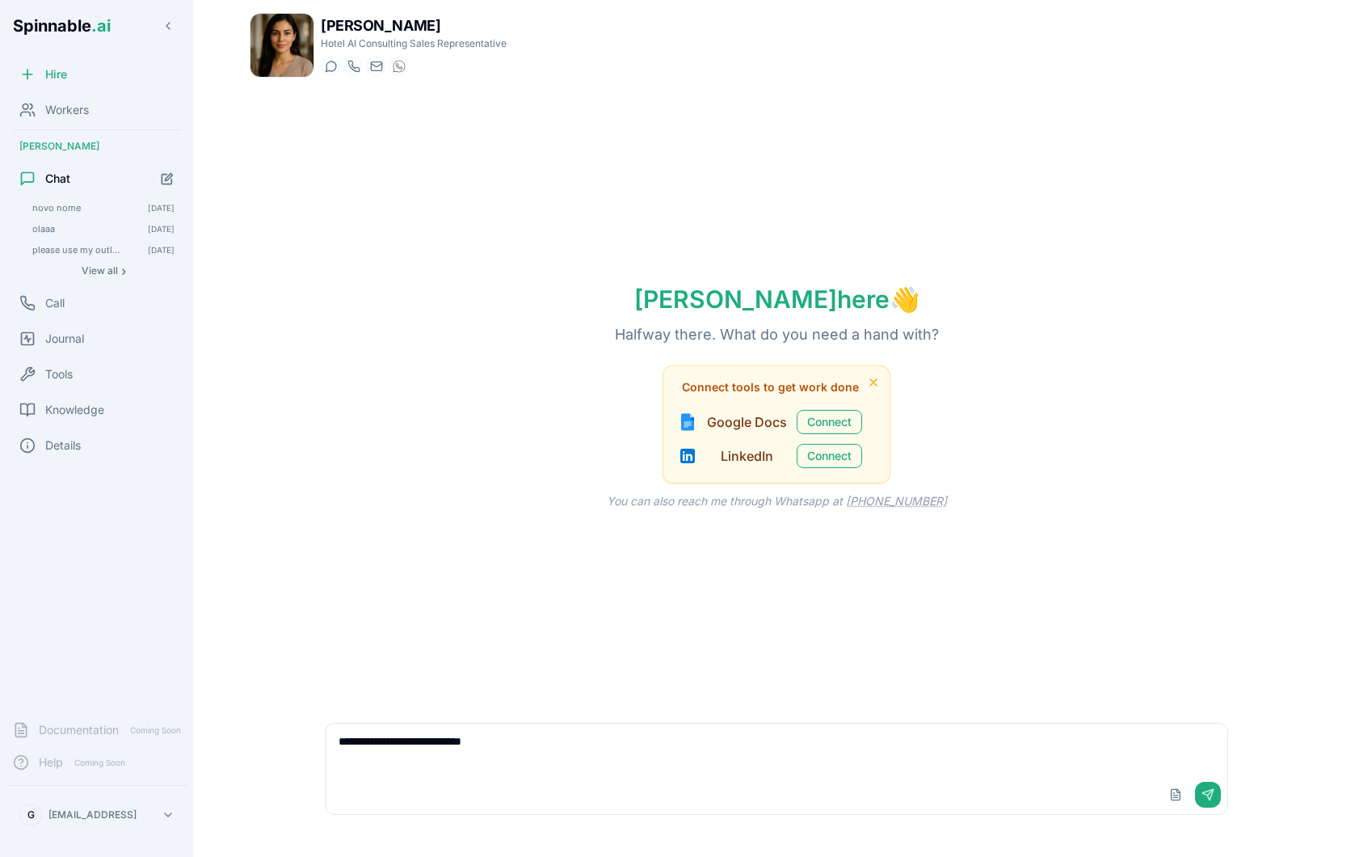
type textarea "**********"
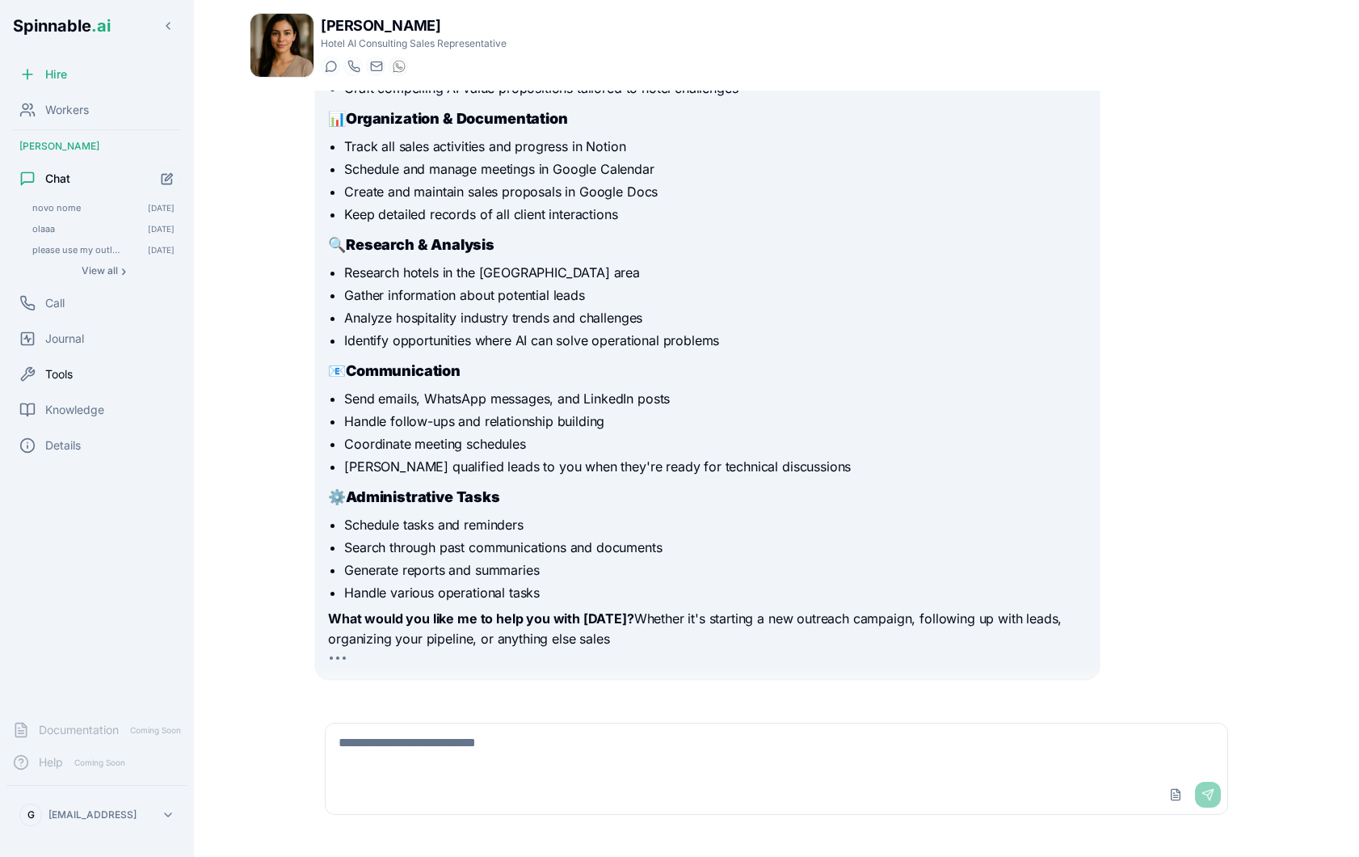
scroll to position [330, 0]
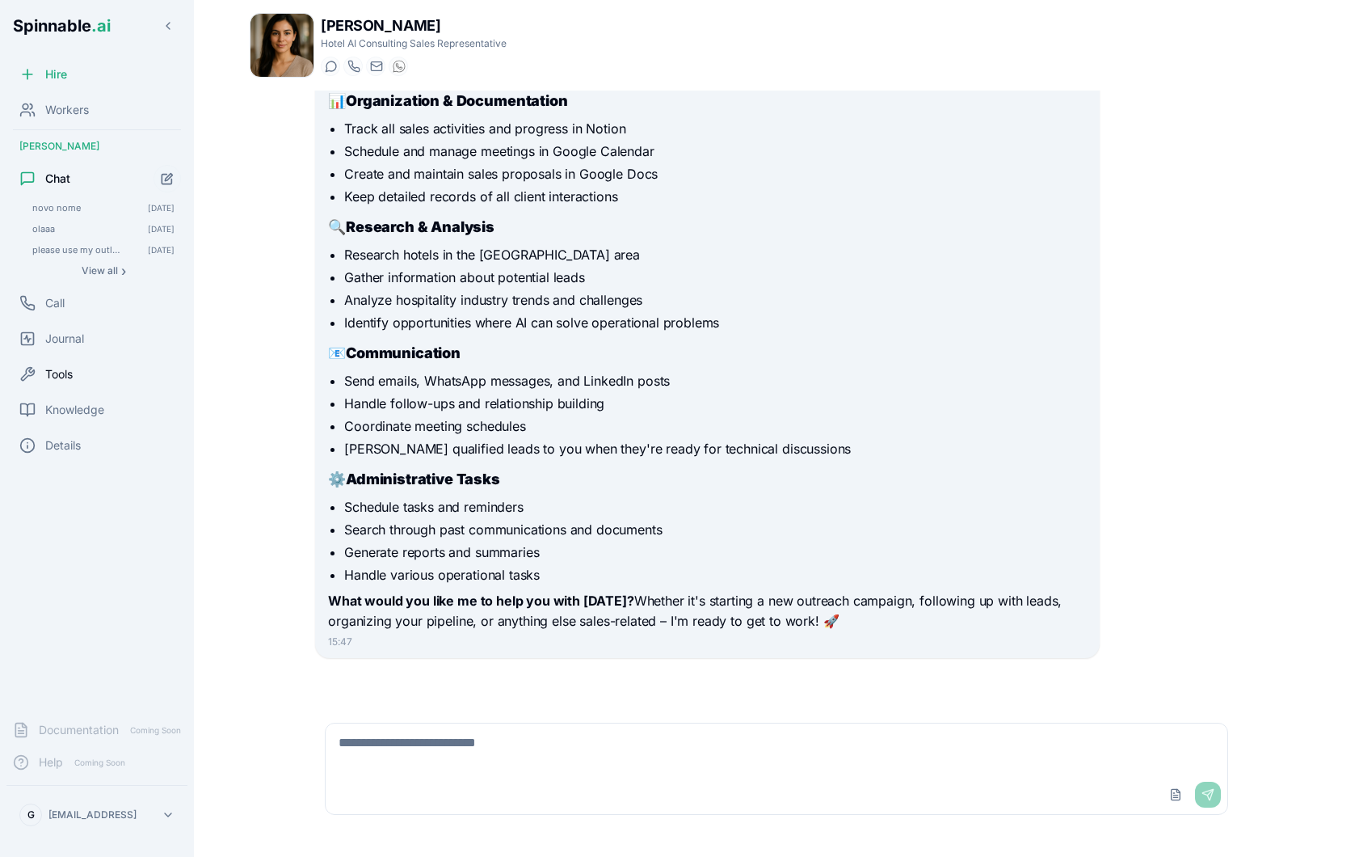
scroll to position [327, 0]
click at [74, 371] on div "Tools" at bounding box center [96, 374] width 181 height 32
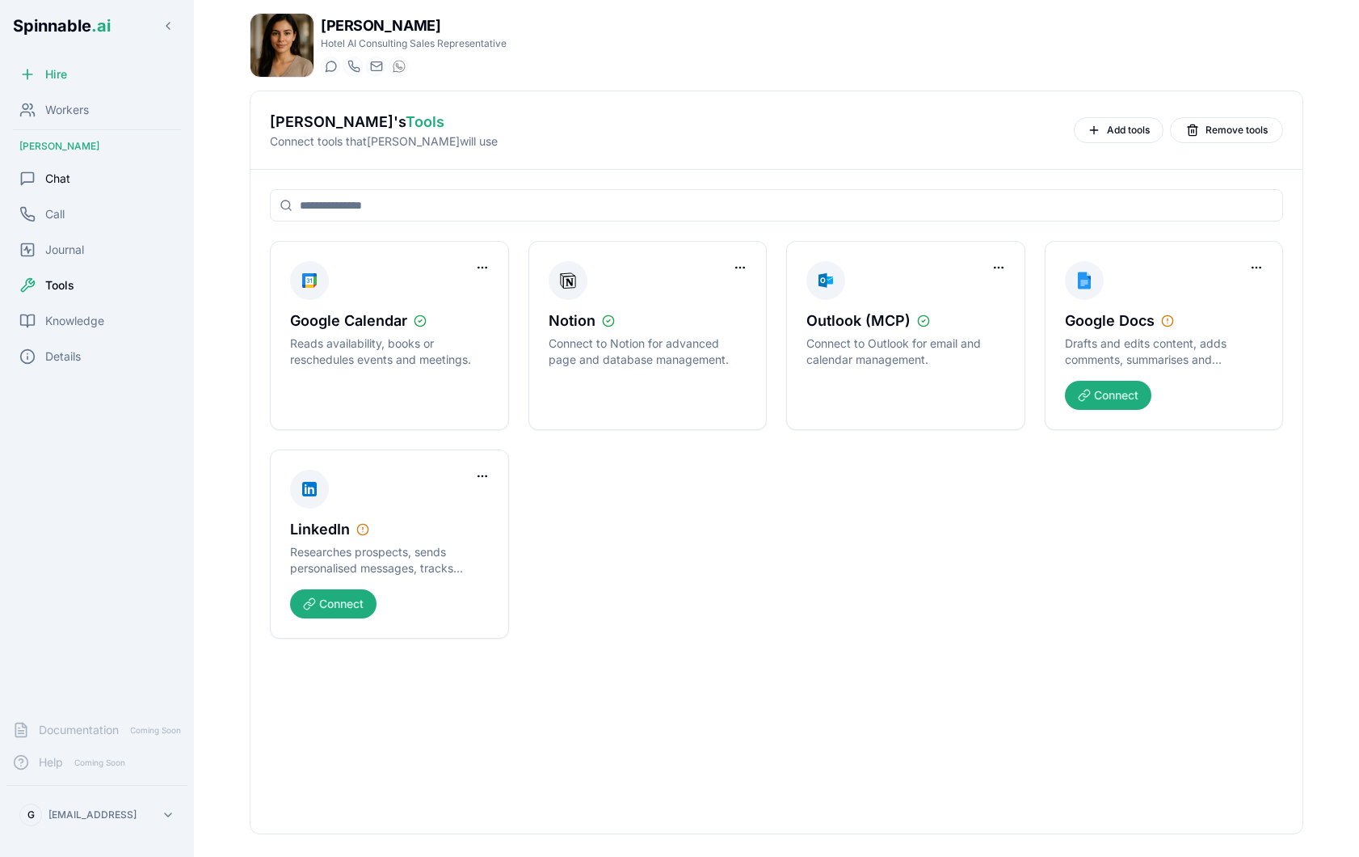
click at [104, 181] on div "Chat" at bounding box center [96, 178] width 181 height 32
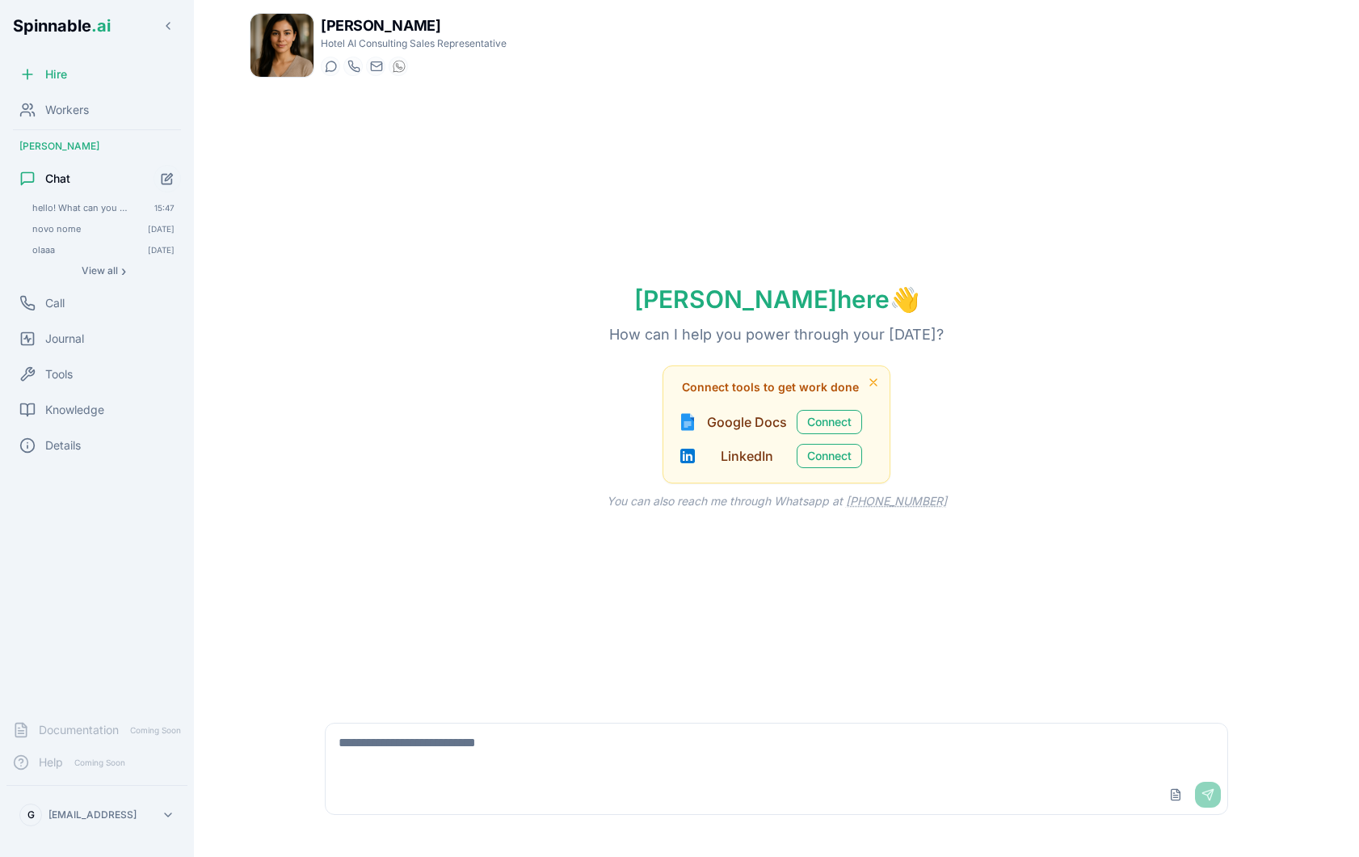
click at [469, 754] on textarea at bounding box center [777, 749] width 902 height 52
type textarea "*****"
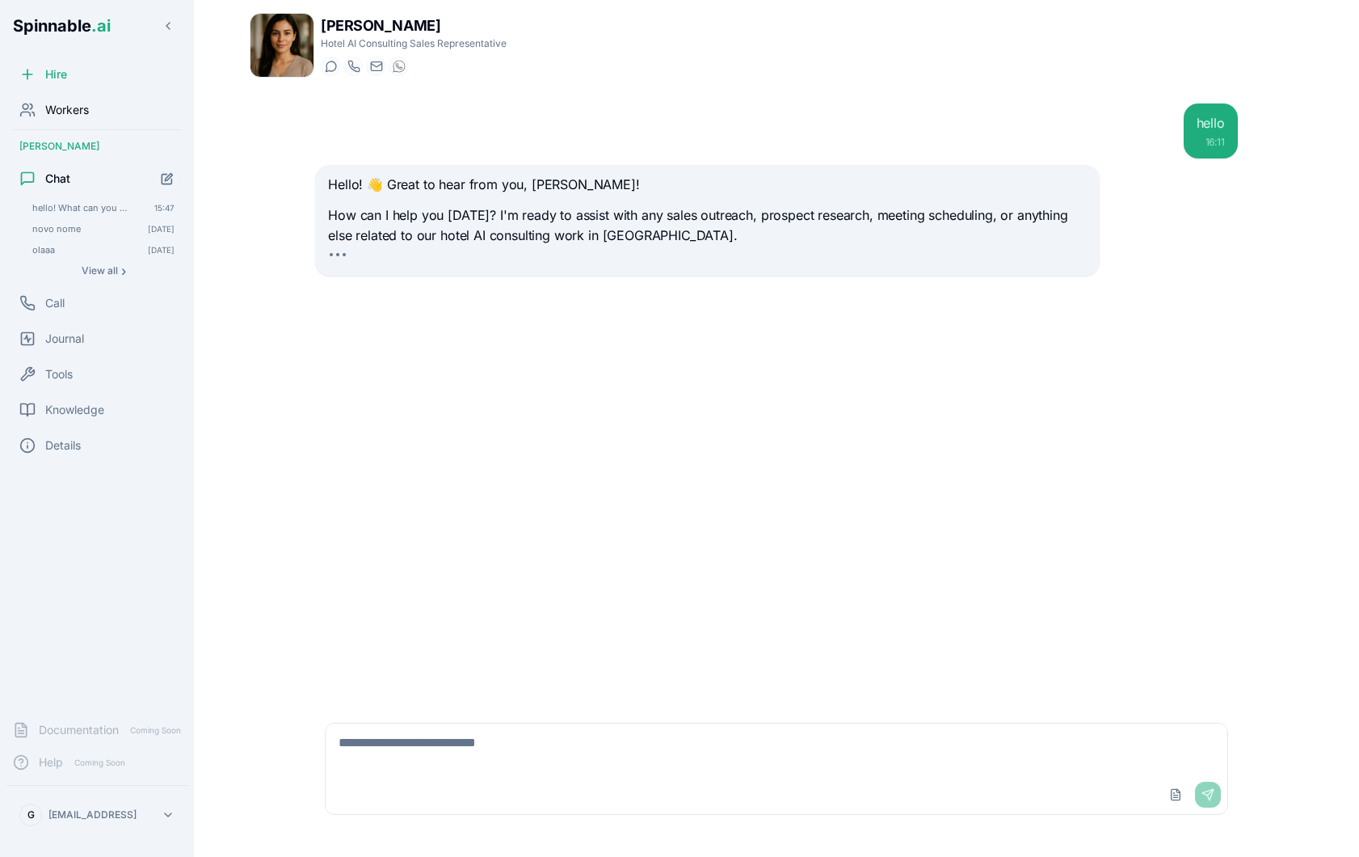
click at [78, 112] on span "Workers" at bounding box center [67, 110] width 44 height 16
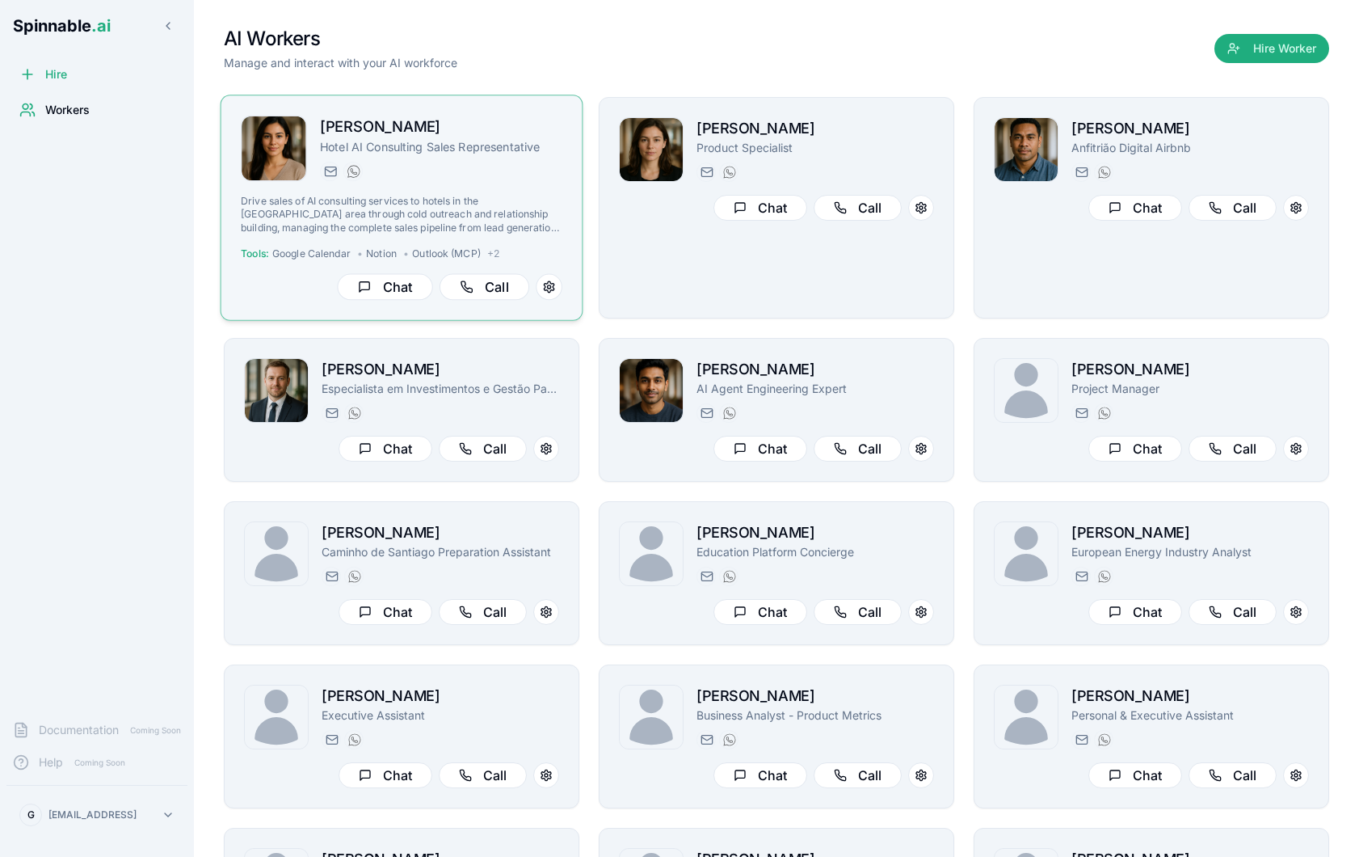
click at [516, 192] on div "[PERSON_NAME][GEOGRAPHIC_DATA] AI Consulting Sales Representative [PERSON_NAME]…" at bounding box center [402, 208] width 322 height 184
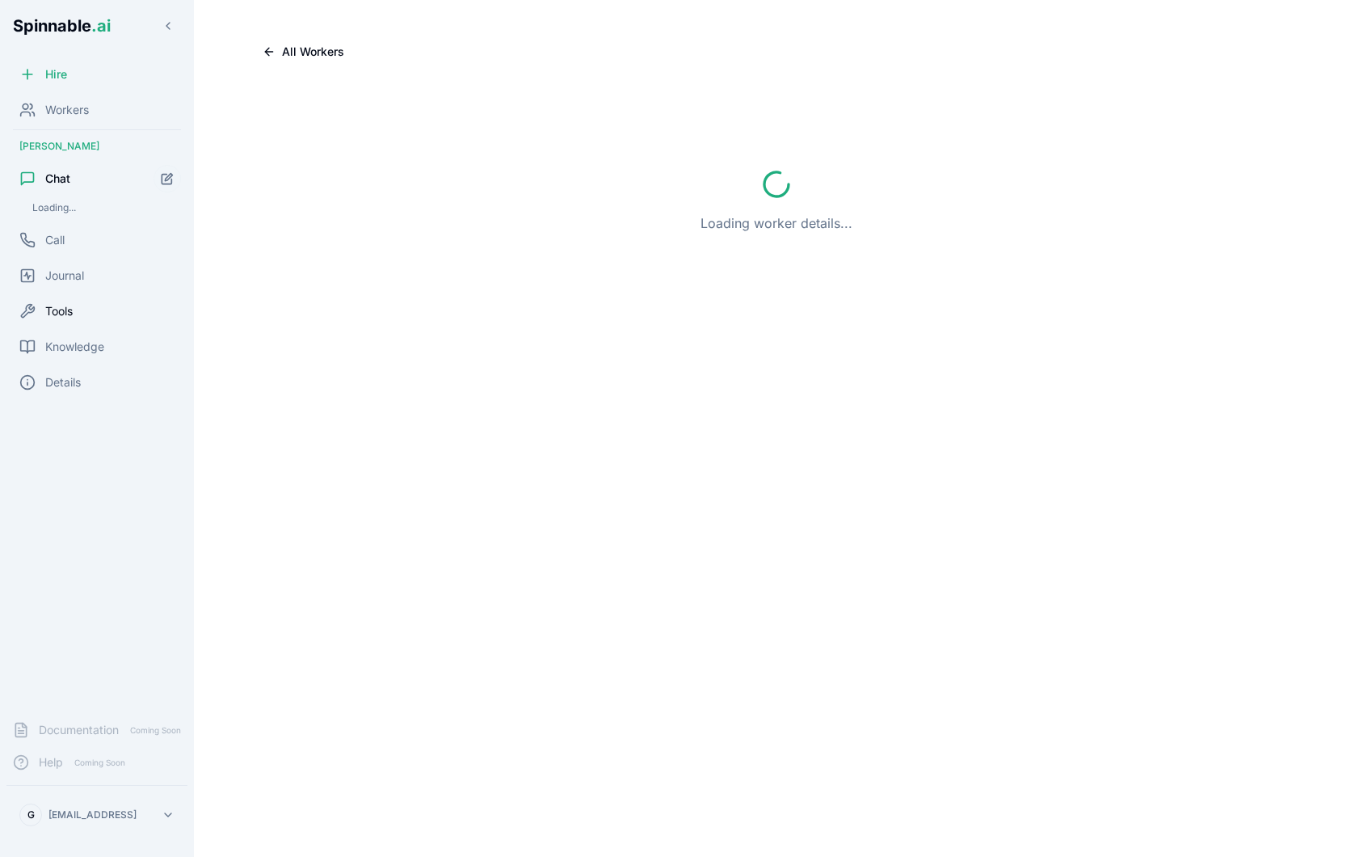
click at [91, 315] on div "Hire Workers [PERSON_NAME] Chat Loading... Call Journal Tools Knowledge Details" at bounding box center [97, 382] width 194 height 649
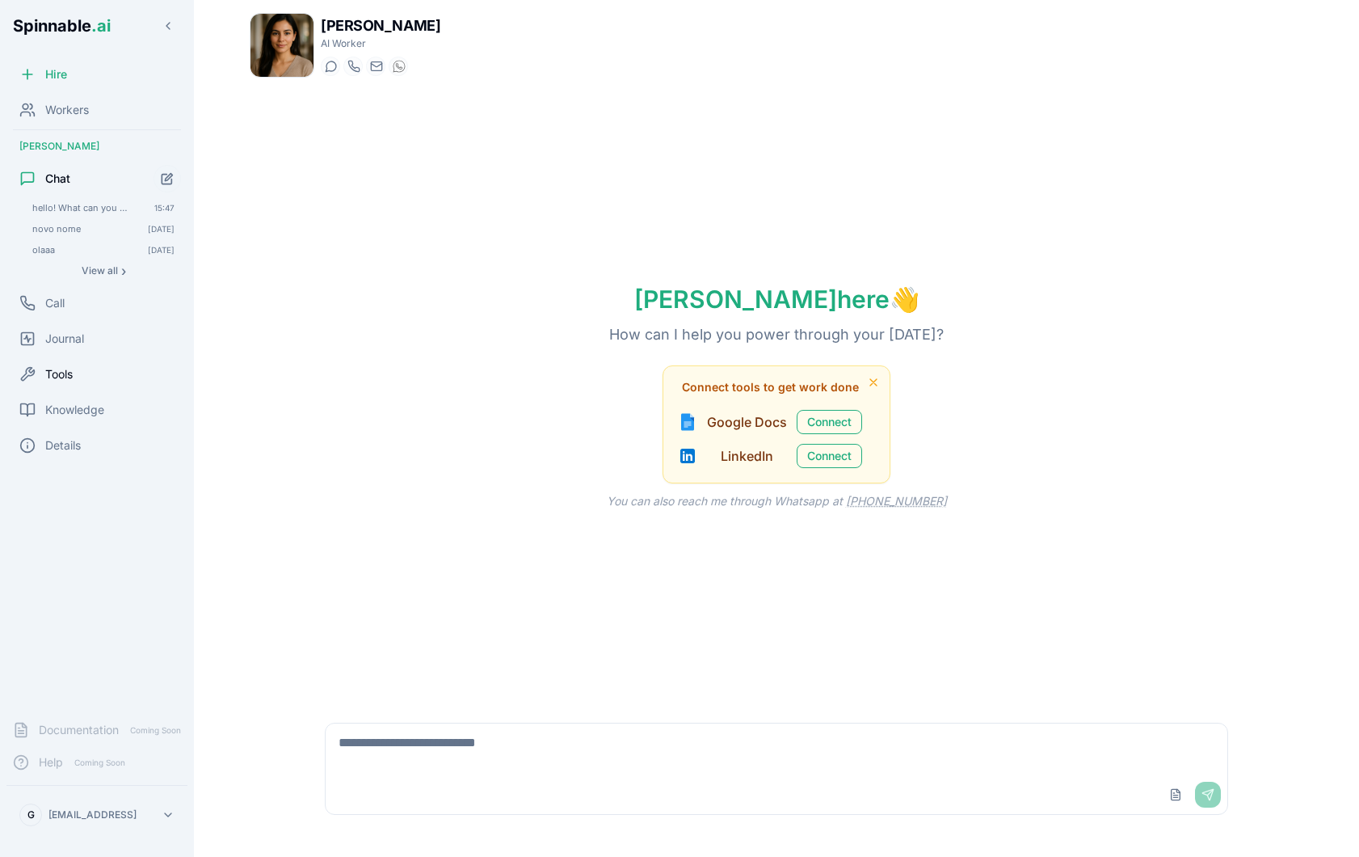
click at [88, 370] on div "Tools" at bounding box center [96, 374] width 181 height 32
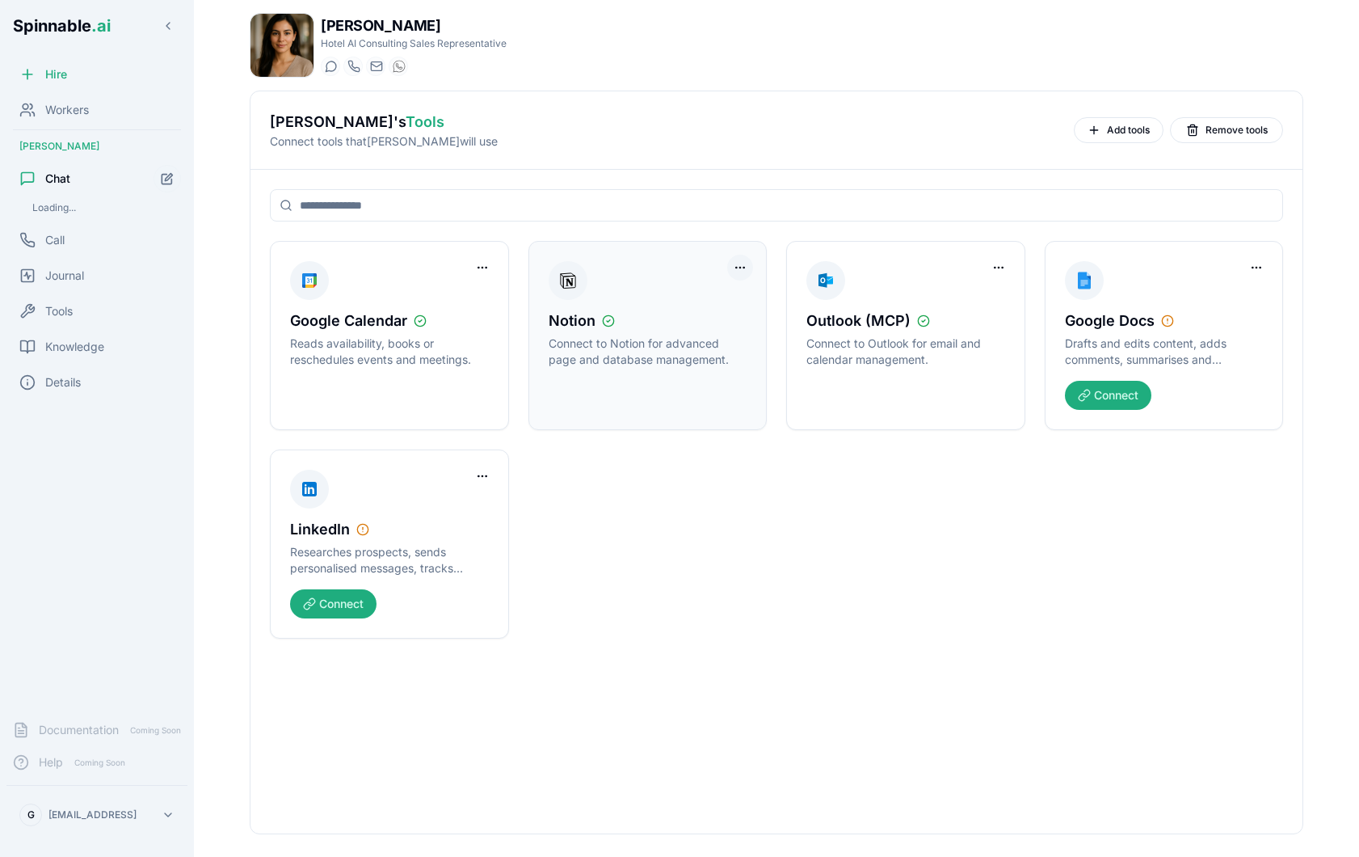
click at [745, 273] on html "Spinnable .ai Hire Workers [PERSON_NAME] Chat Loading... Call Journal Tools Kno…" at bounding box center [679, 428] width 1359 height 857
click at [698, 328] on div "Remove Worker Access" at bounding box center [675, 327] width 145 height 26
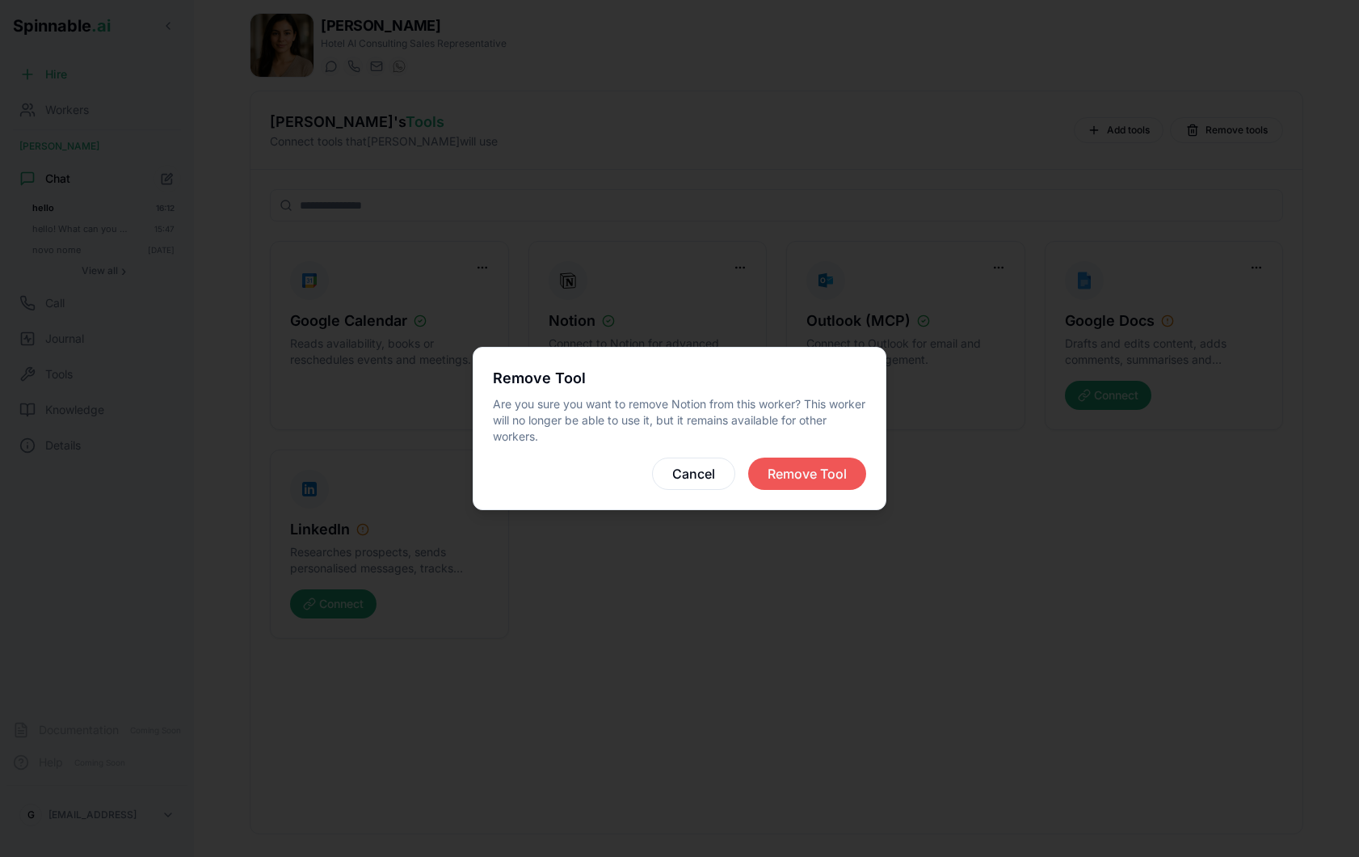
click at [819, 485] on button "Remove Tool" at bounding box center [807, 473] width 118 height 32
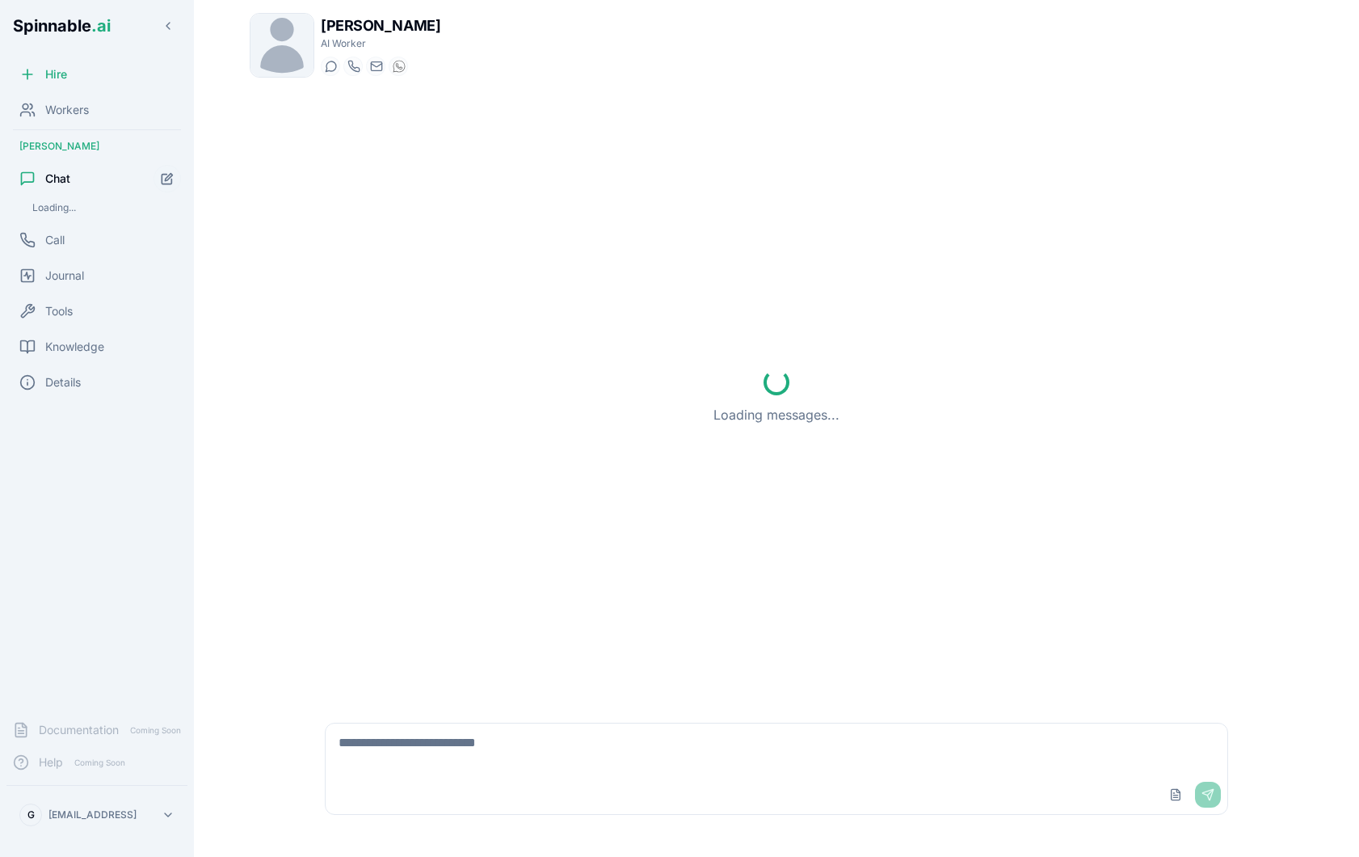
click at [167, 180] on icon "Start new chat" at bounding box center [168, 177] width 7 height 7
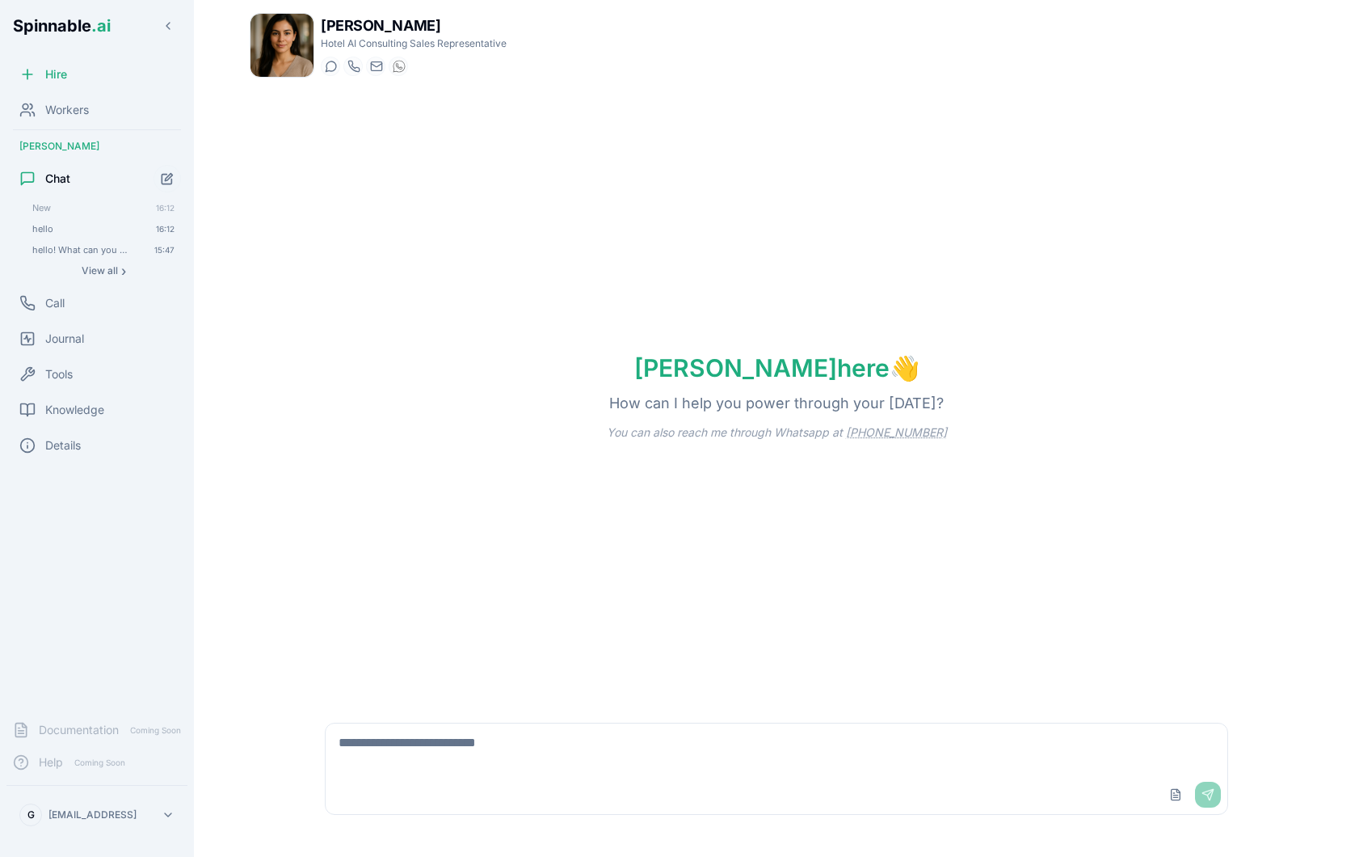
click at [399, 728] on textarea at bounding box center [777, 749] width 902 height 52
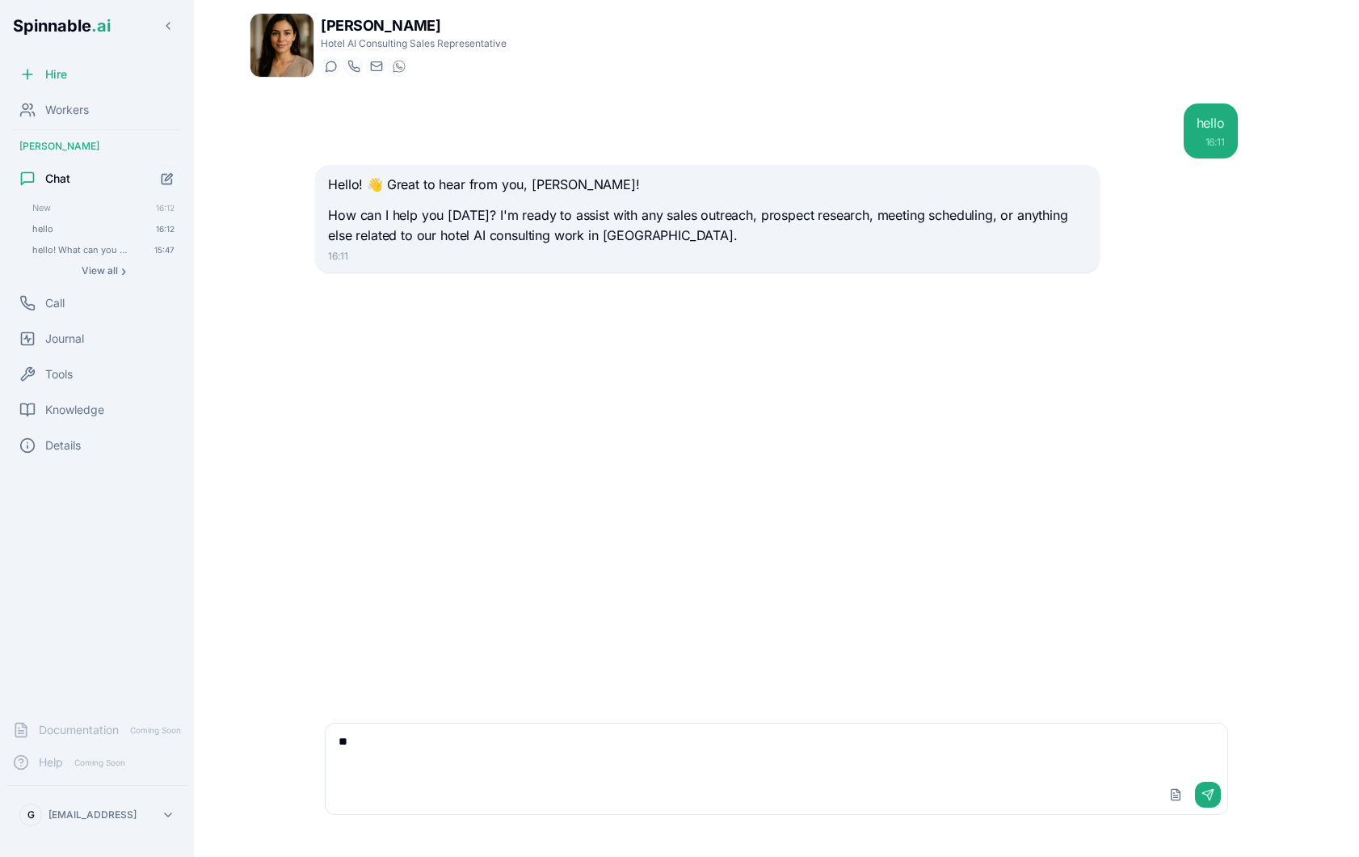
type textarea "*"
click at [172, 177] on icon "Start new chat" at bounding box center [168, 179] width 14 height 14
click at [174, 182] on button "Start new chat" at bounding box center [167, 178] width 29 height 29
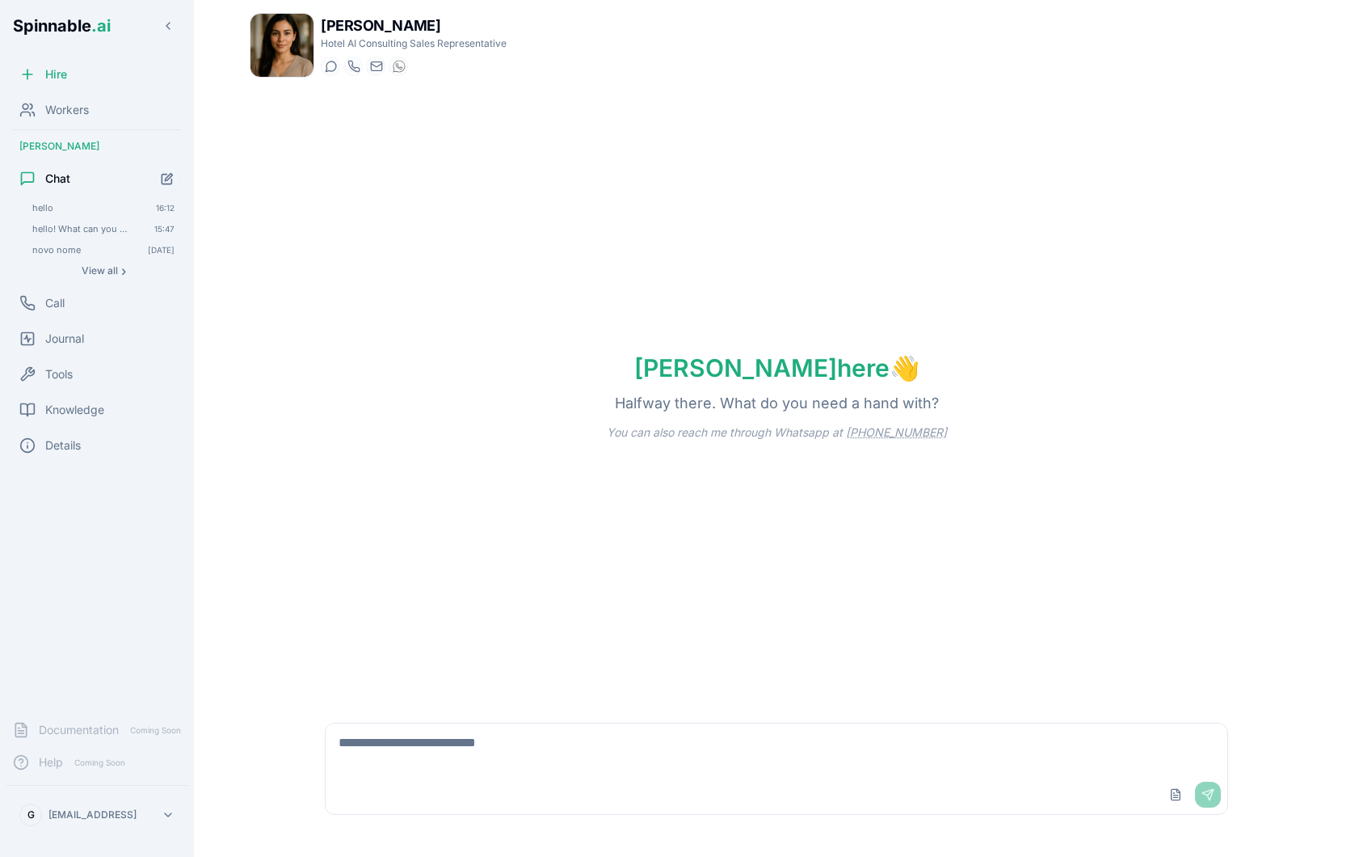
click at [433, 767] on textarea at bounding box center [777, 749] width 902 height 52
type textarea "*****"
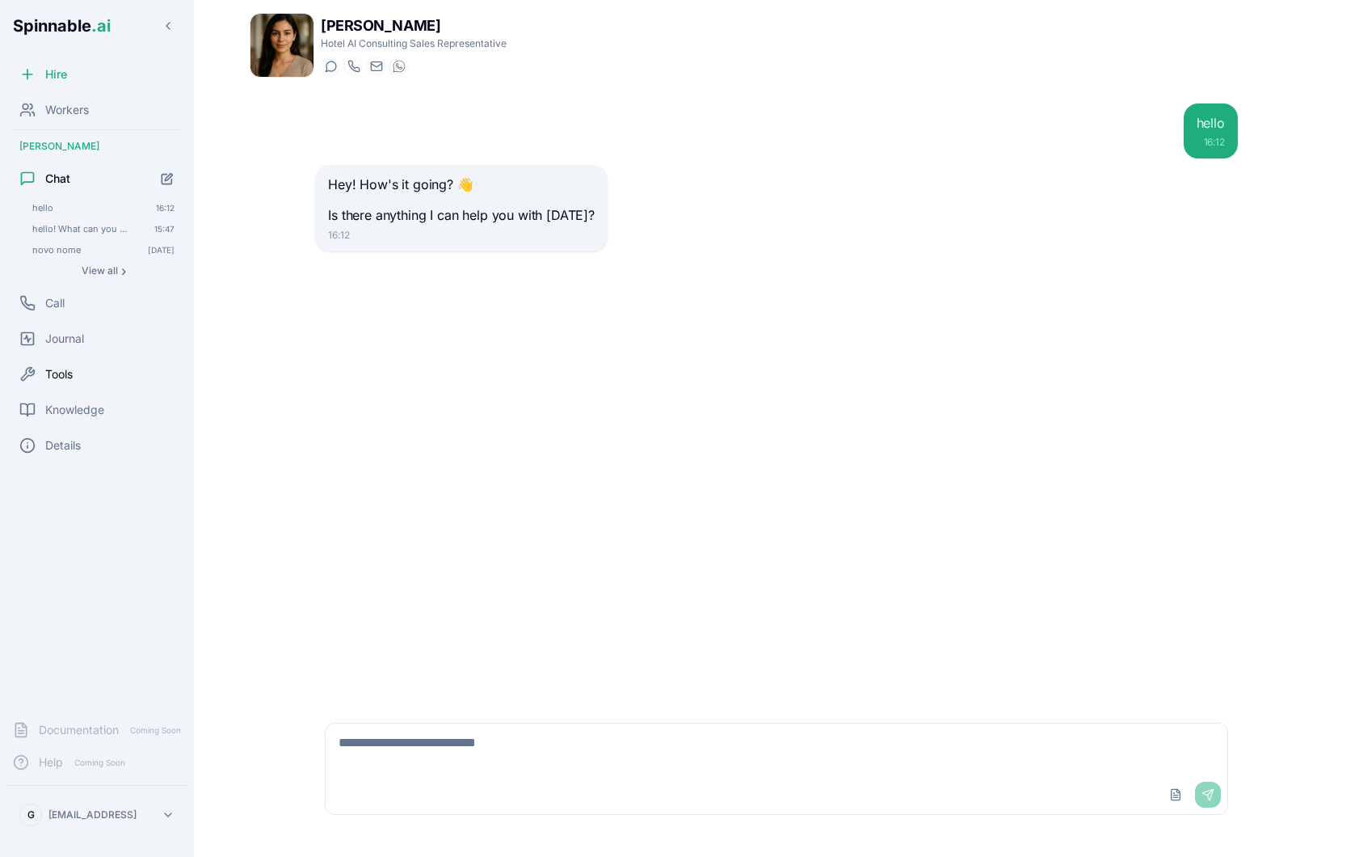
click at [87, 362] on div "Tools" at bounding box center [96, 374] width 181 height 32
